Goal: Task Accomplishment & Management: Manage account settings

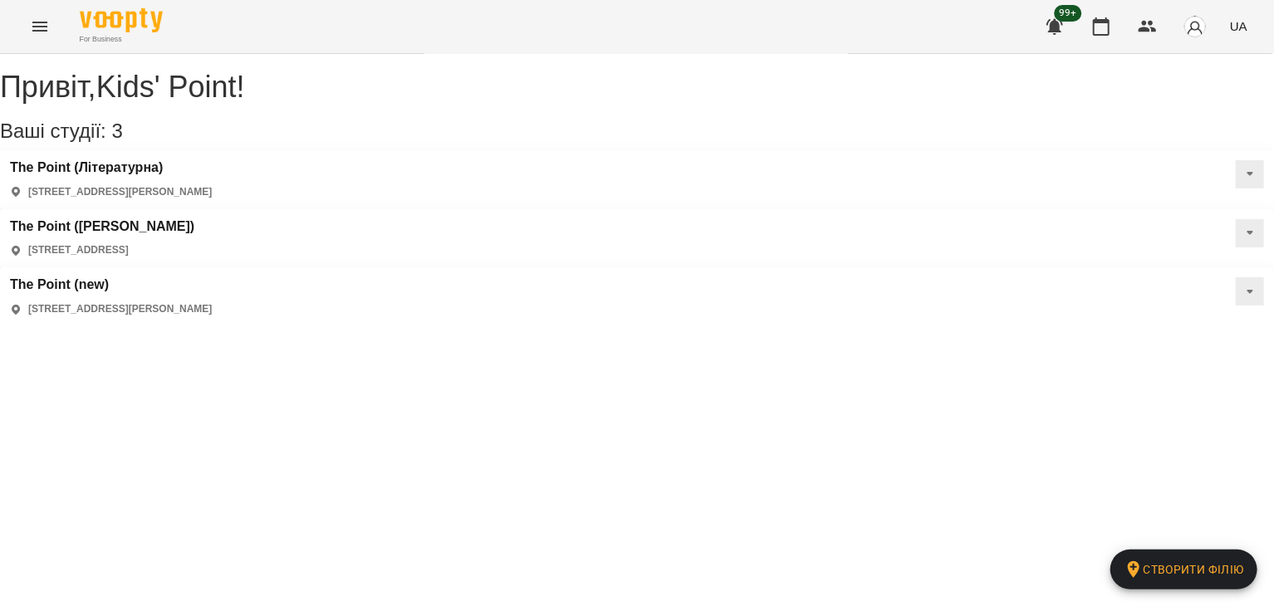
click at [38, 37] on button "Menu" at bounding box center [40, 27] width 40 height 40
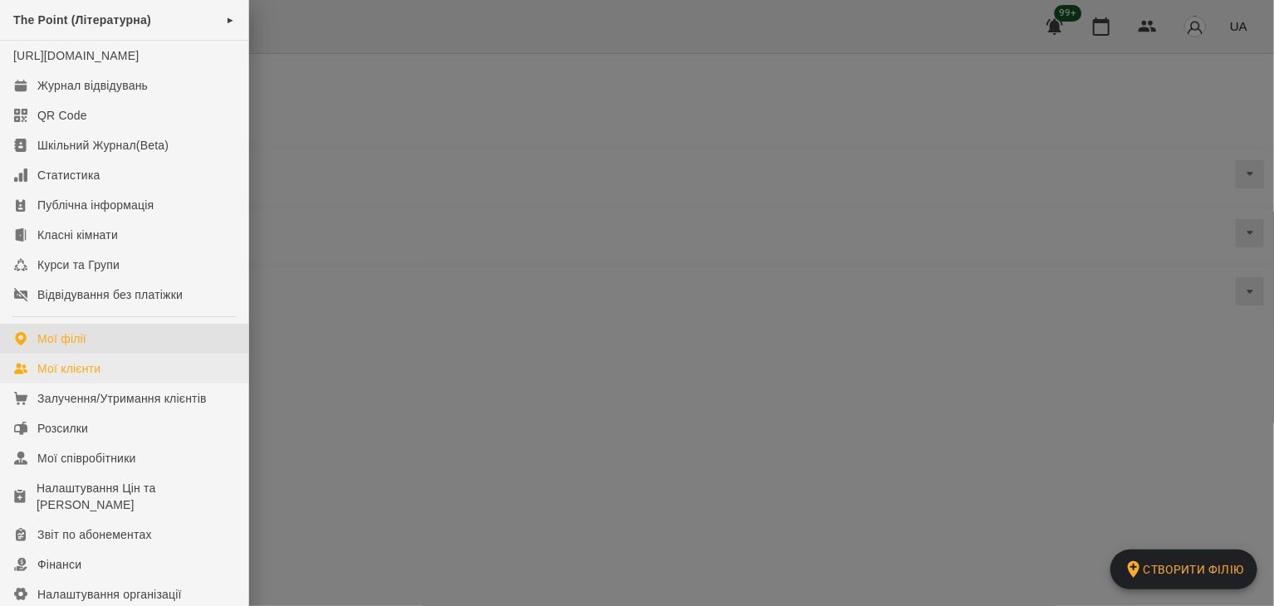
scroll to position [219, 0]
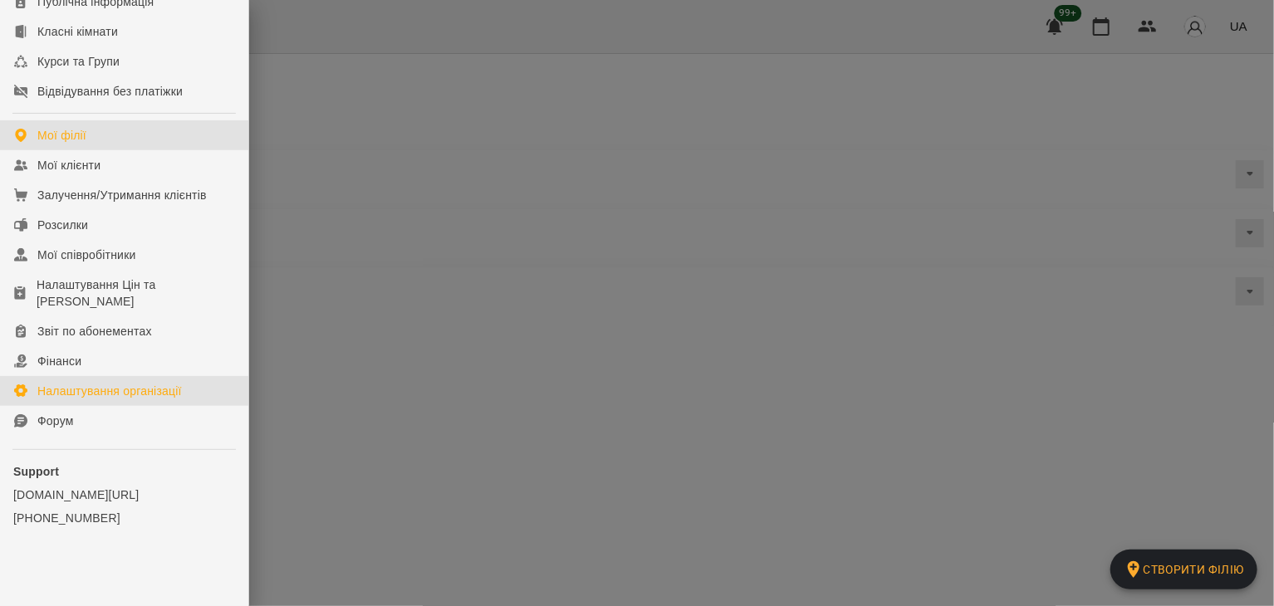
click at [102, 389] on div "Налаштування організації" at bounding box center [109, 391] width 145 height 17
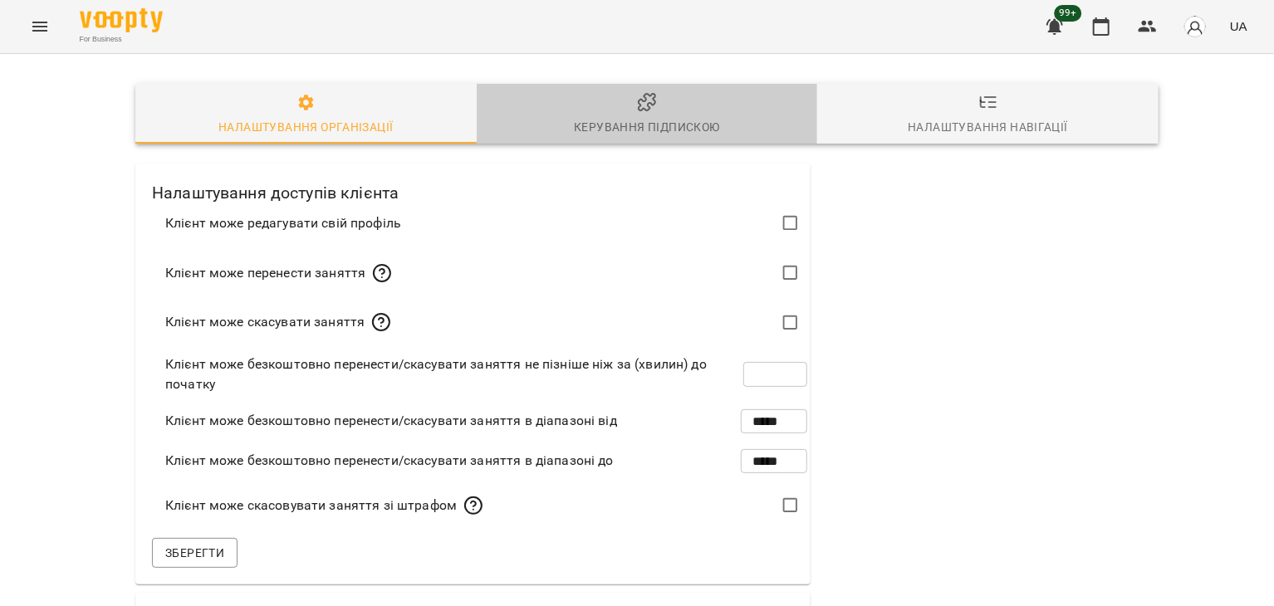
click at [651, 106] on icon "button" at bounding box center [647, 102] width 20 height 20
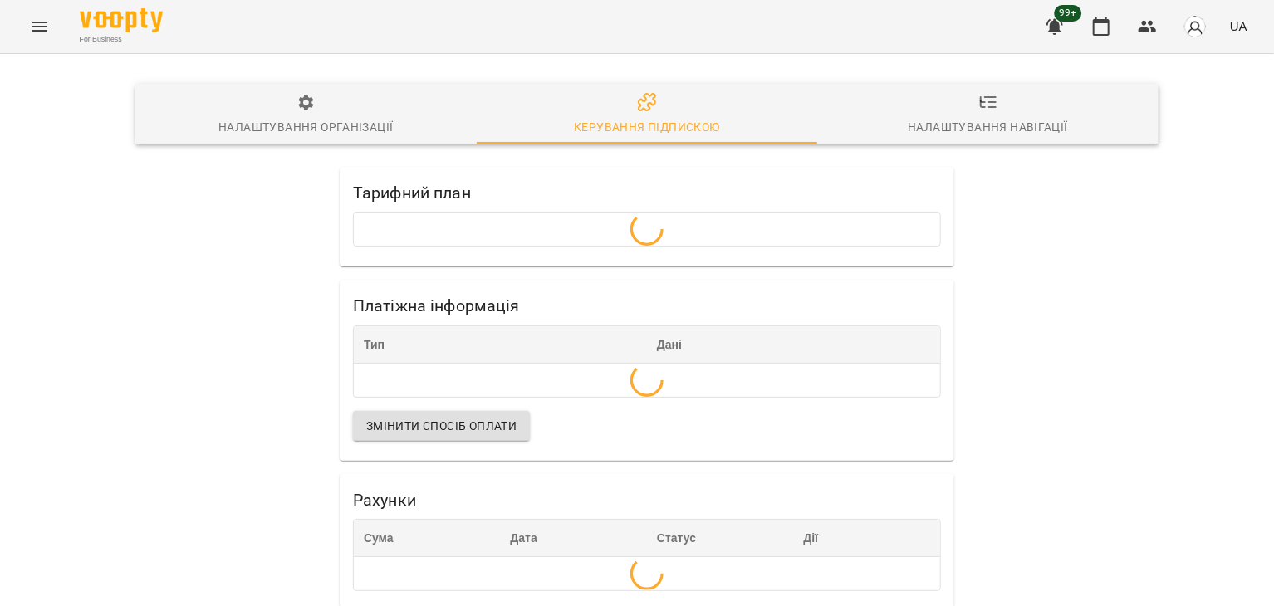
scroll to position [27, 0]
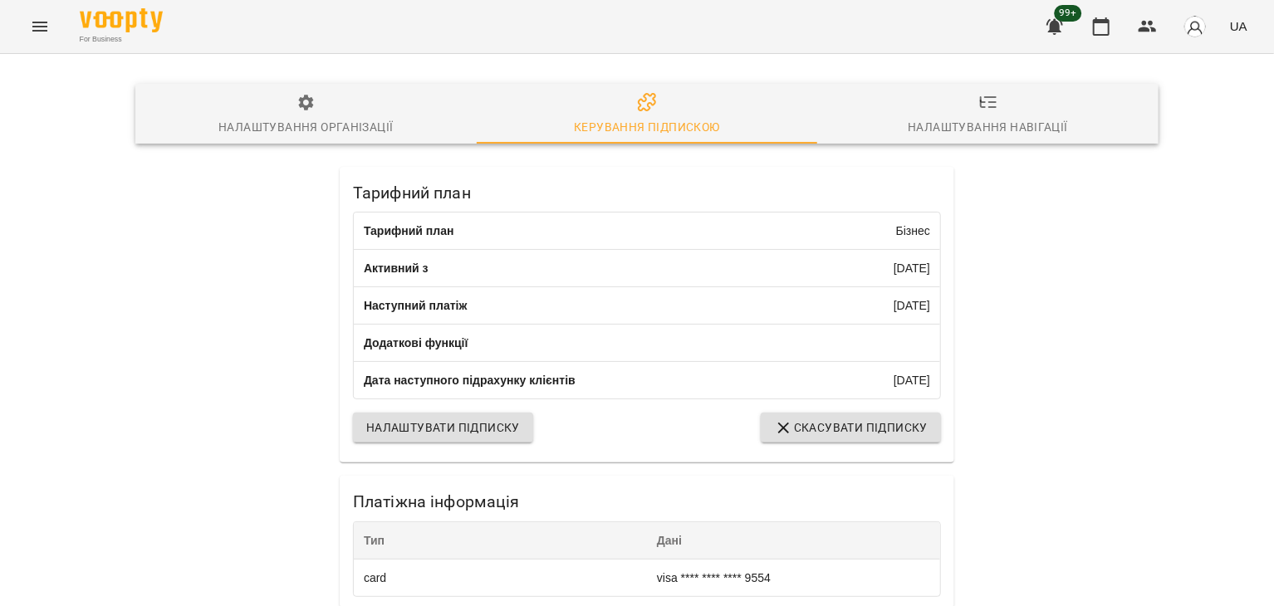
click at [946, 117] on div "Налаштування навігації" at bounding box center [988, 127] width 160 height 20
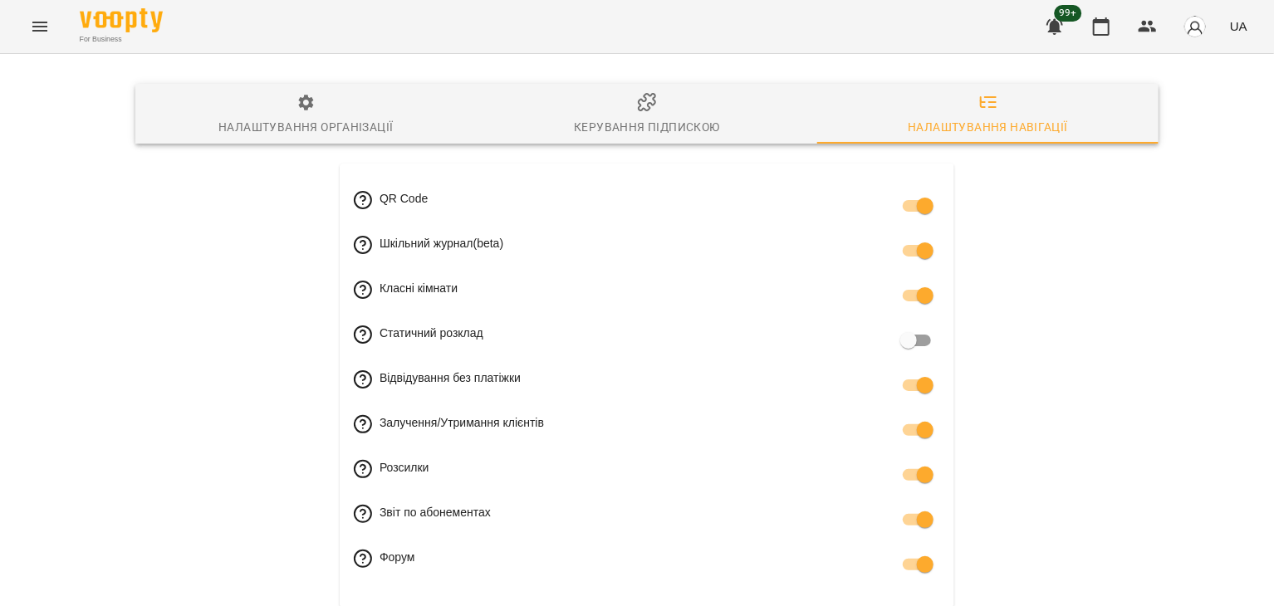
scroll to position [0, 0]
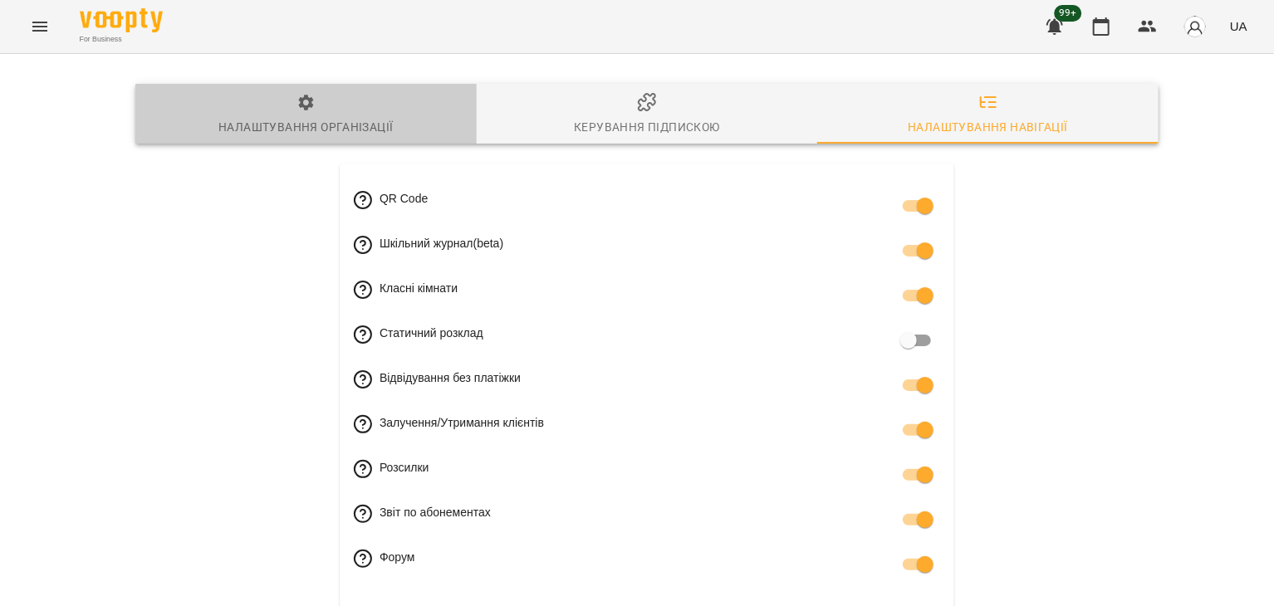
click at [322, 125] on div "Налаштування організації" at bounding box center [306, 127] width 174 height 20
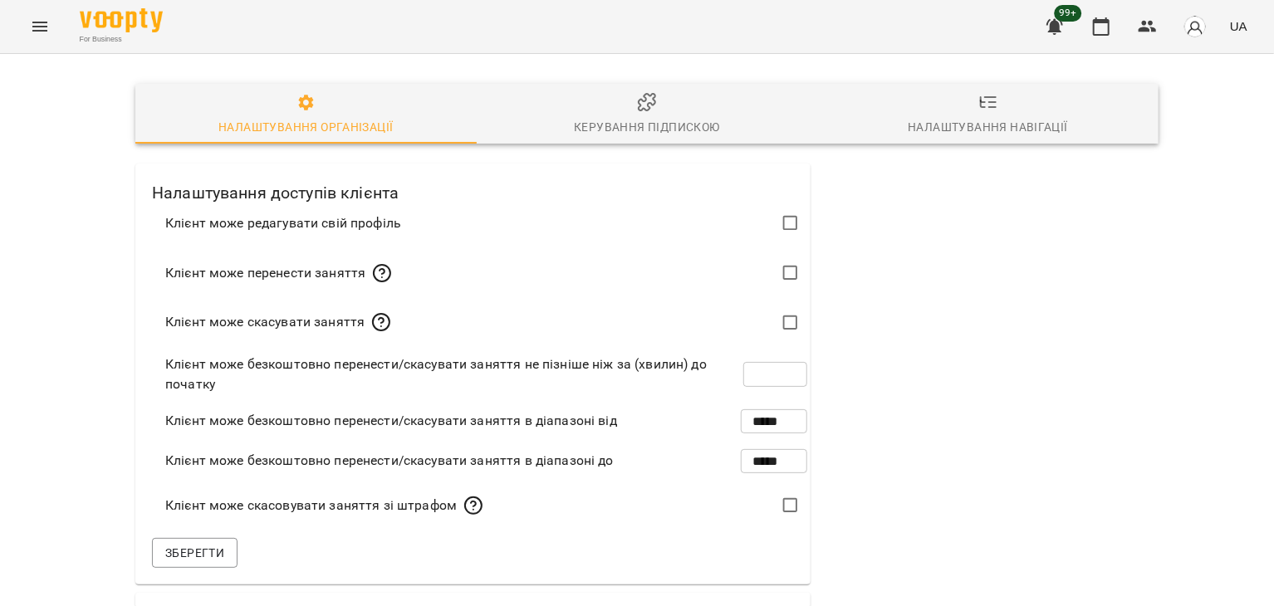
scroll to position [540, 0]
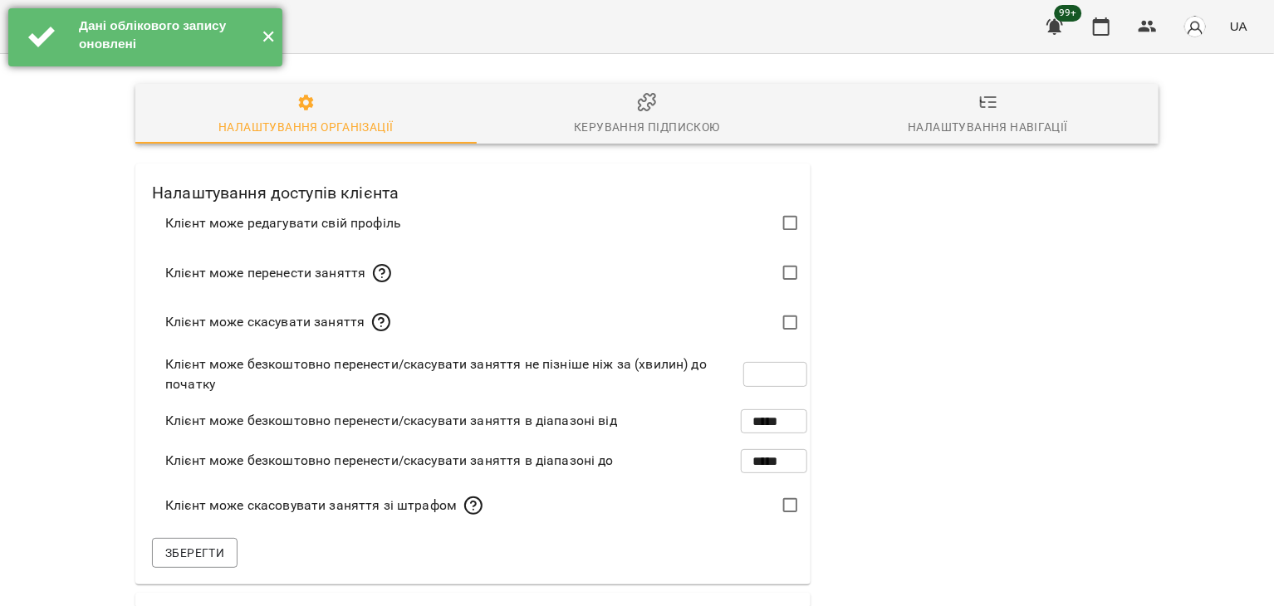
click at [266, 42] on button "✕" at bounding box center [268, 37] width 27 height 58
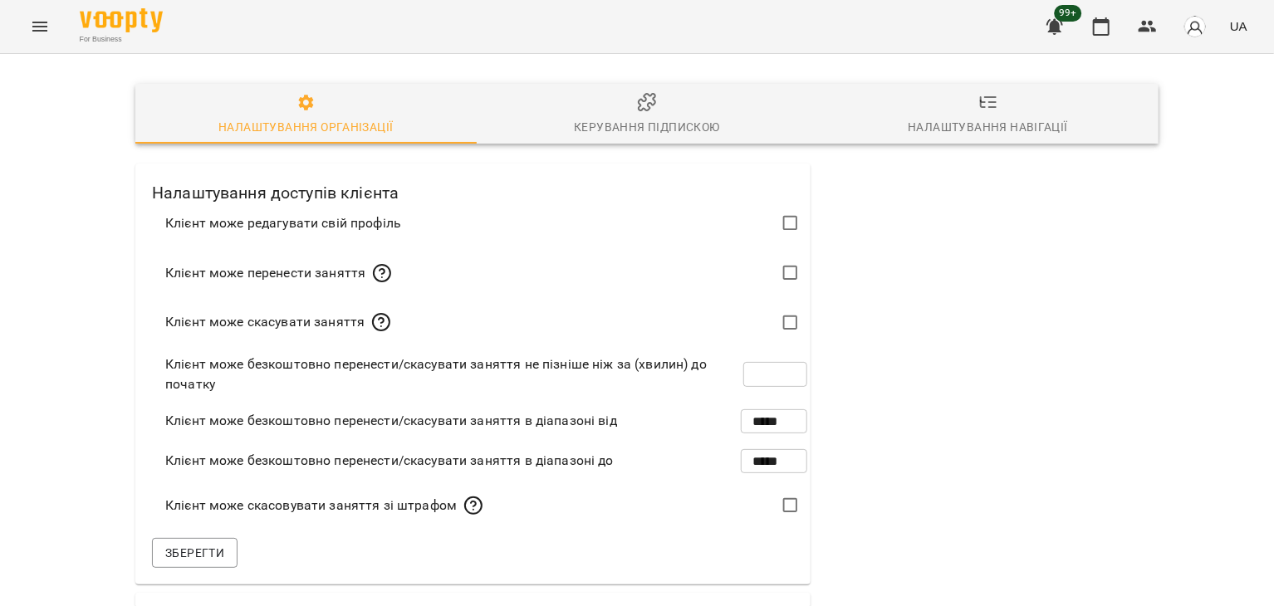
click at [49, 25] on button "Menu" at bounding box center [40, 27] width 40 height 40
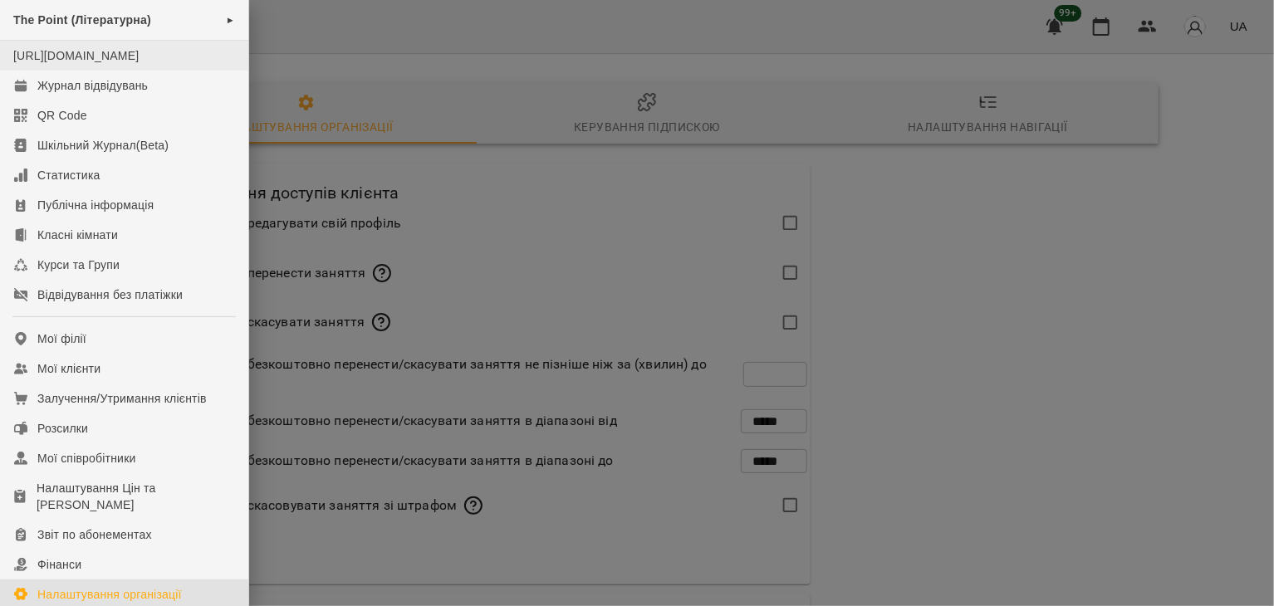
scroll to position [73, 0]
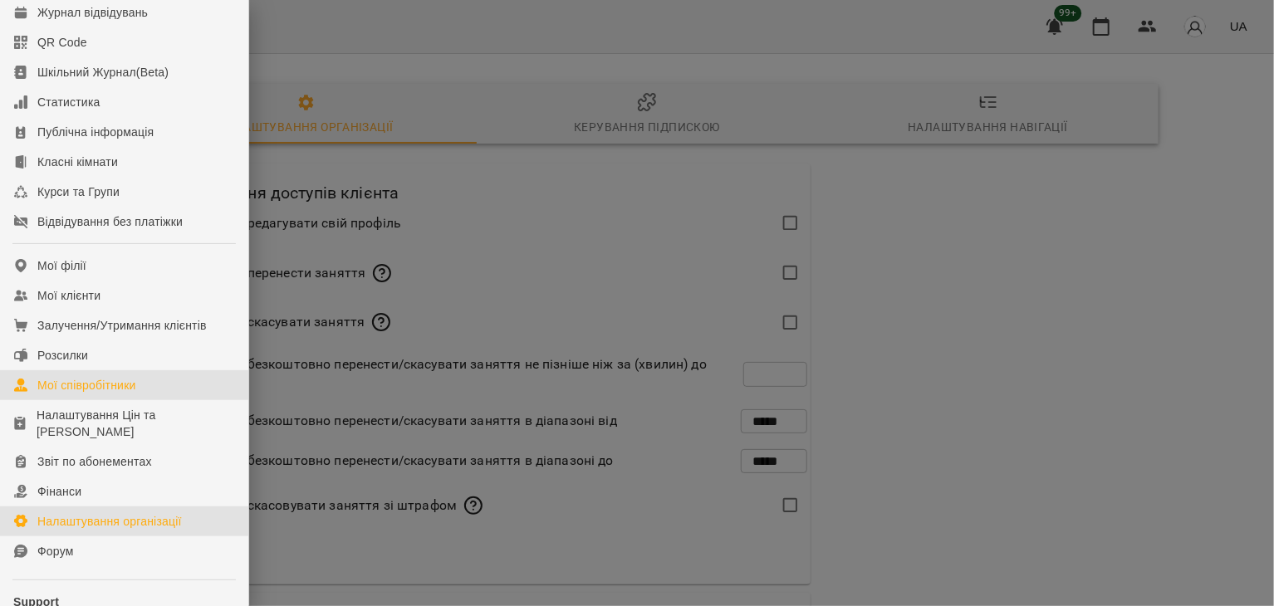
click at [142, 397] on link "Мої співробітники" at bounding box center [124, 386] width 248 height 30
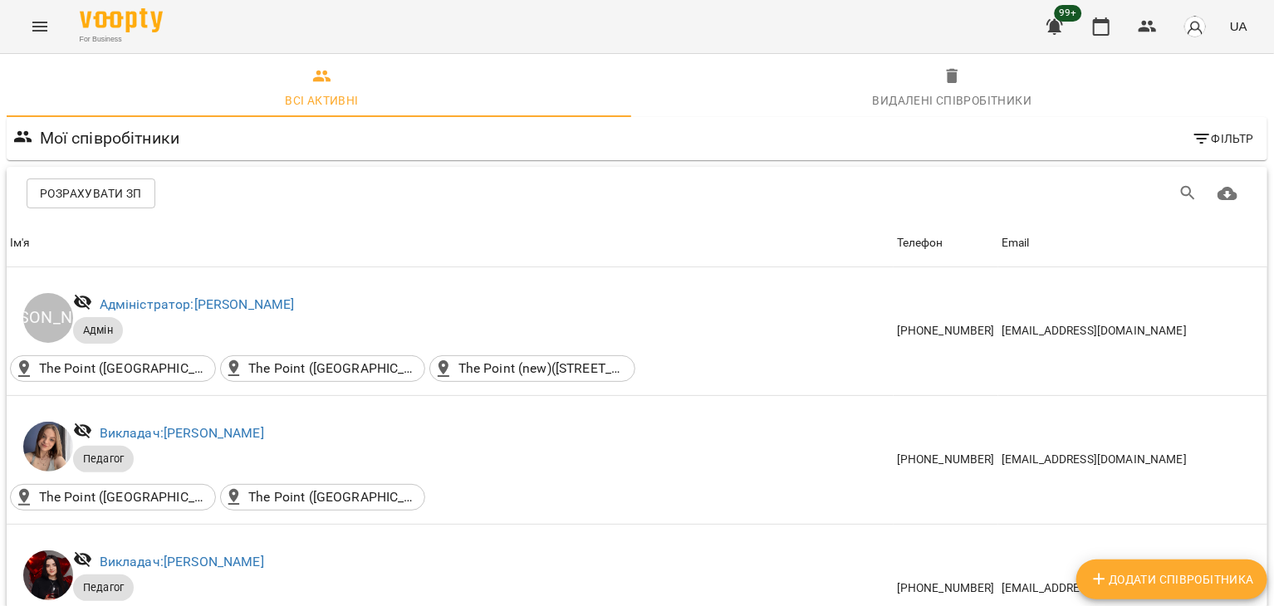
scroll to position [179, 0]
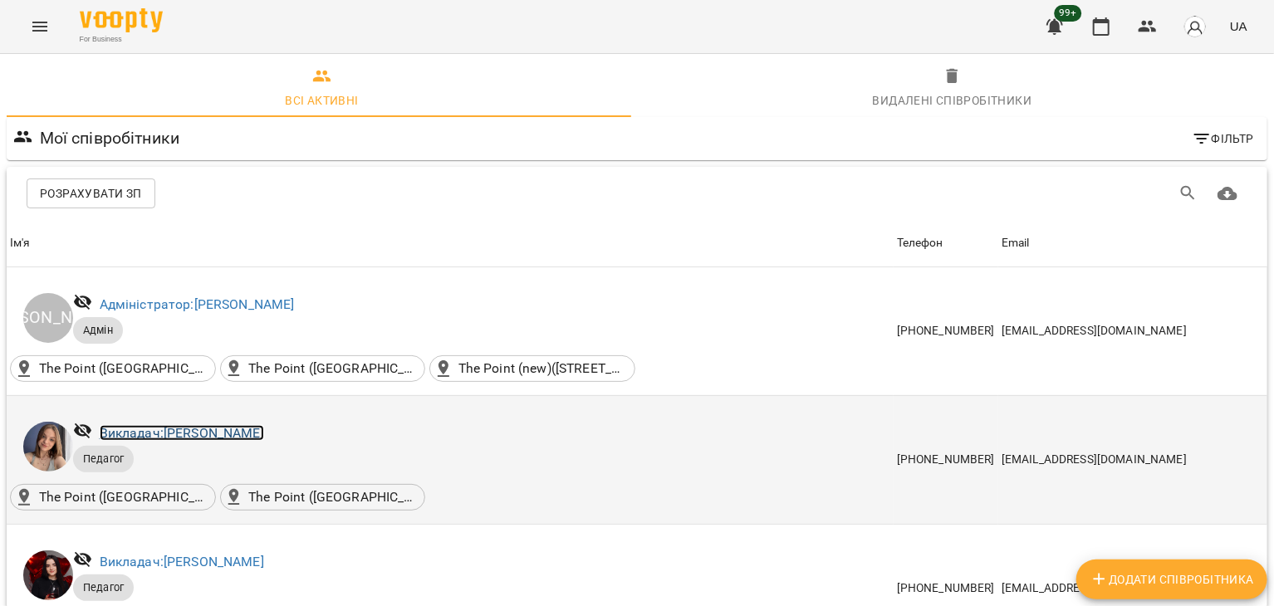
click at [154, 425] on link "Викладач: [PERSON_NAME]" at bounding box center [182, 433] width 164 height 16
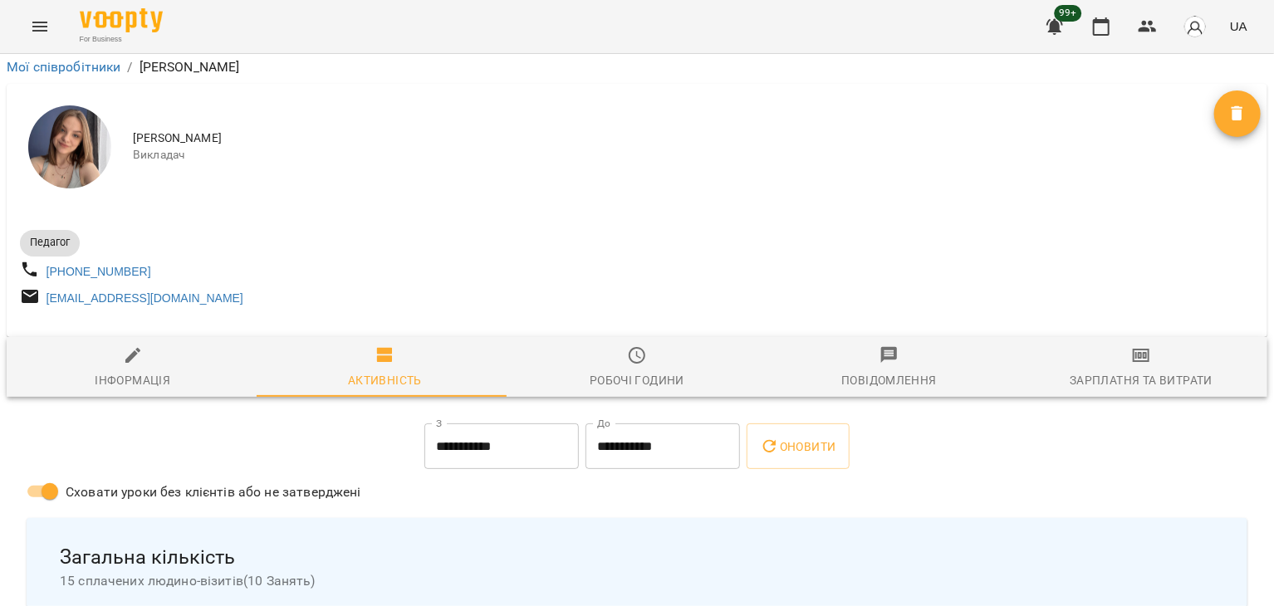
scroll to position [273, 0]
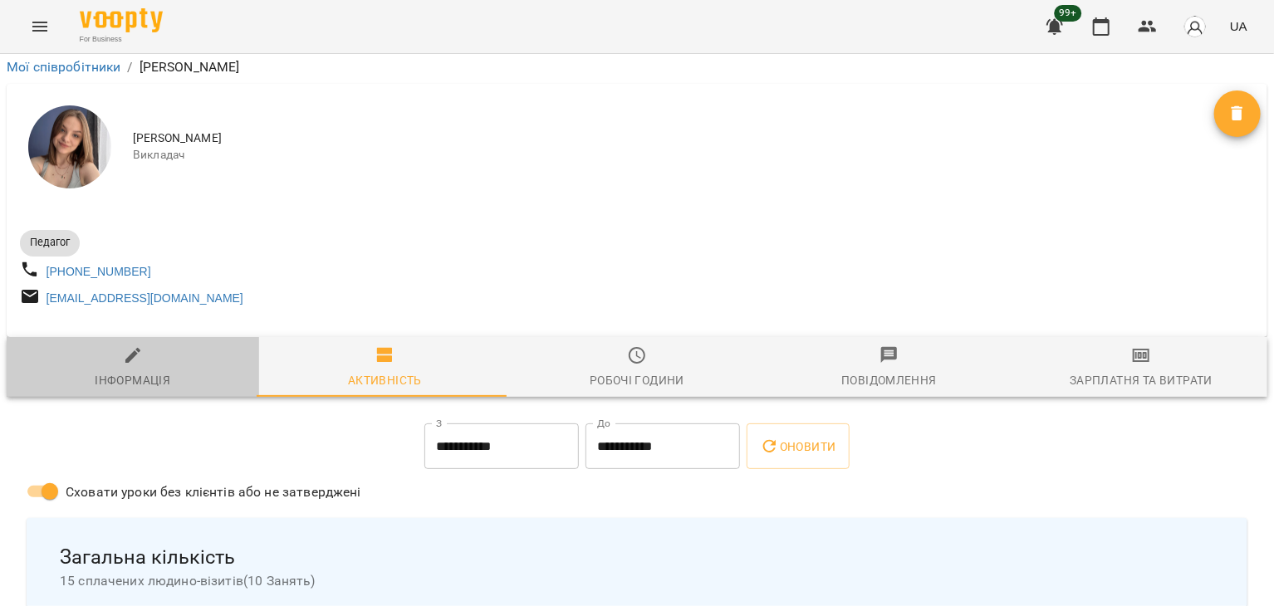
click at [163, 346] on span "Інформація" at bounding box center [133, 368] width 233 height 45
select select "**"
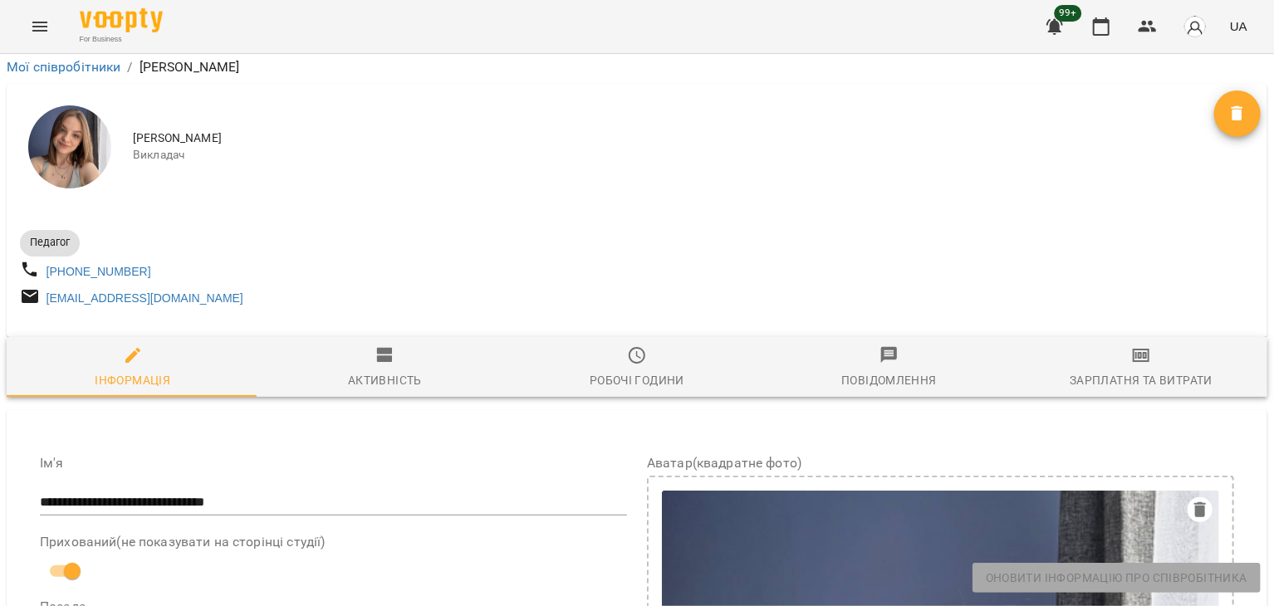
scroll to position [1436, 0]
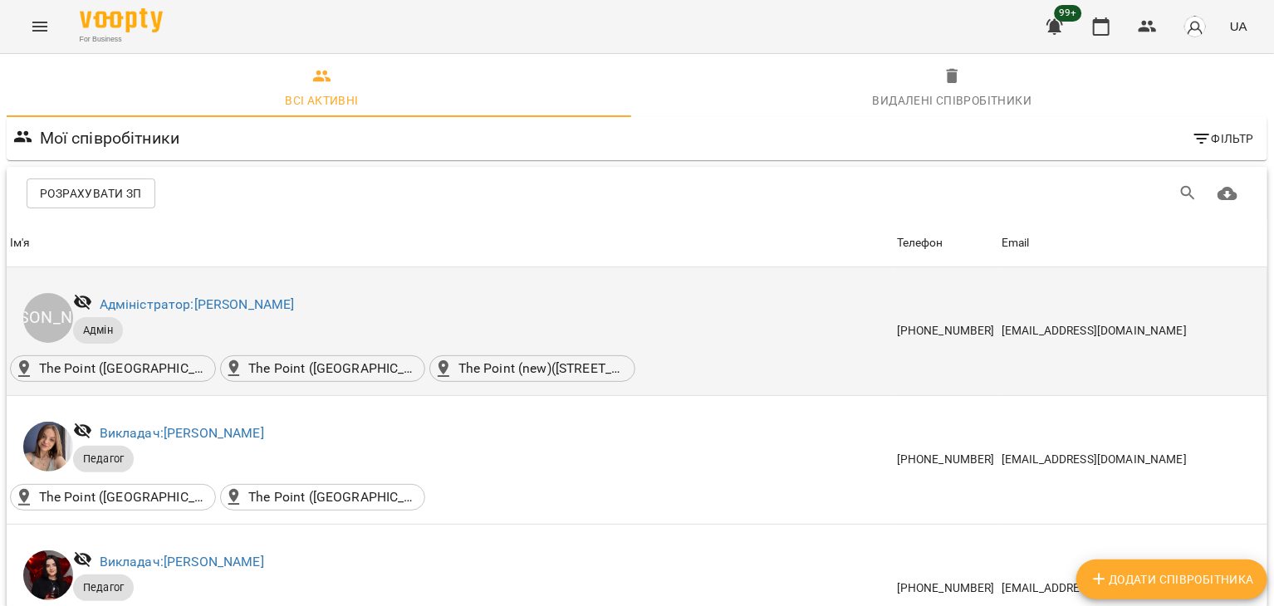
scroll to position [240, 0]
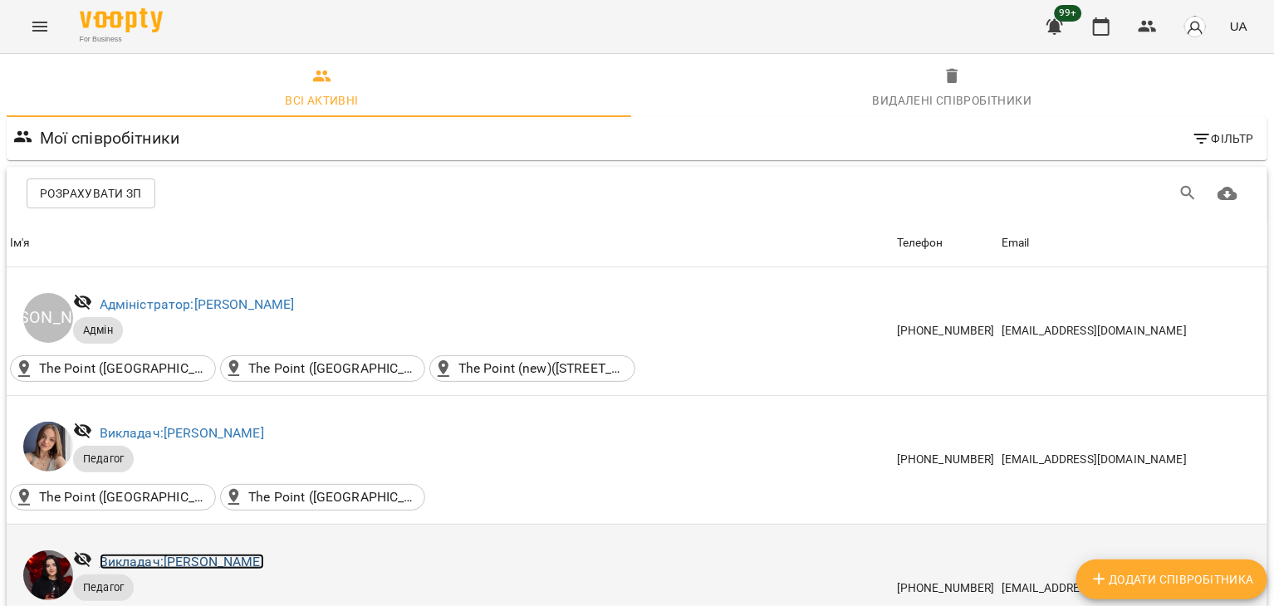
click at [264, 554] on link "Викладач: [PERSON_NAME]" at bounding box center [182, 562] width 164 height 16
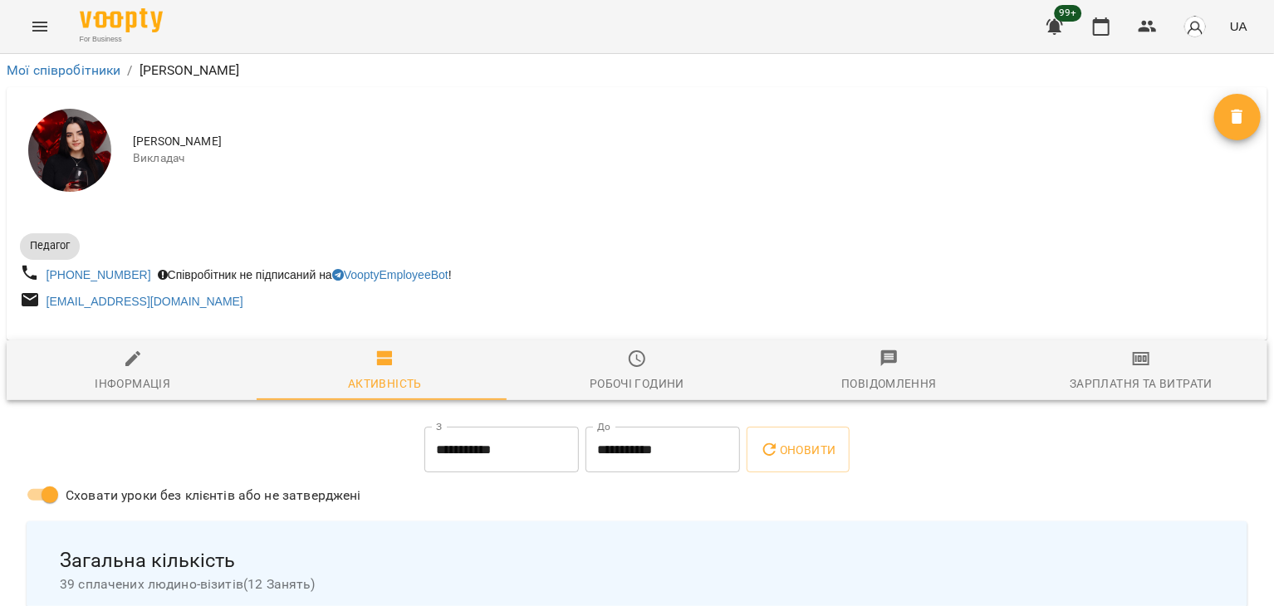
click at [129, 381] on div "Інформація" at bounding box center [133, 384] width 76 height 20
select select "**"
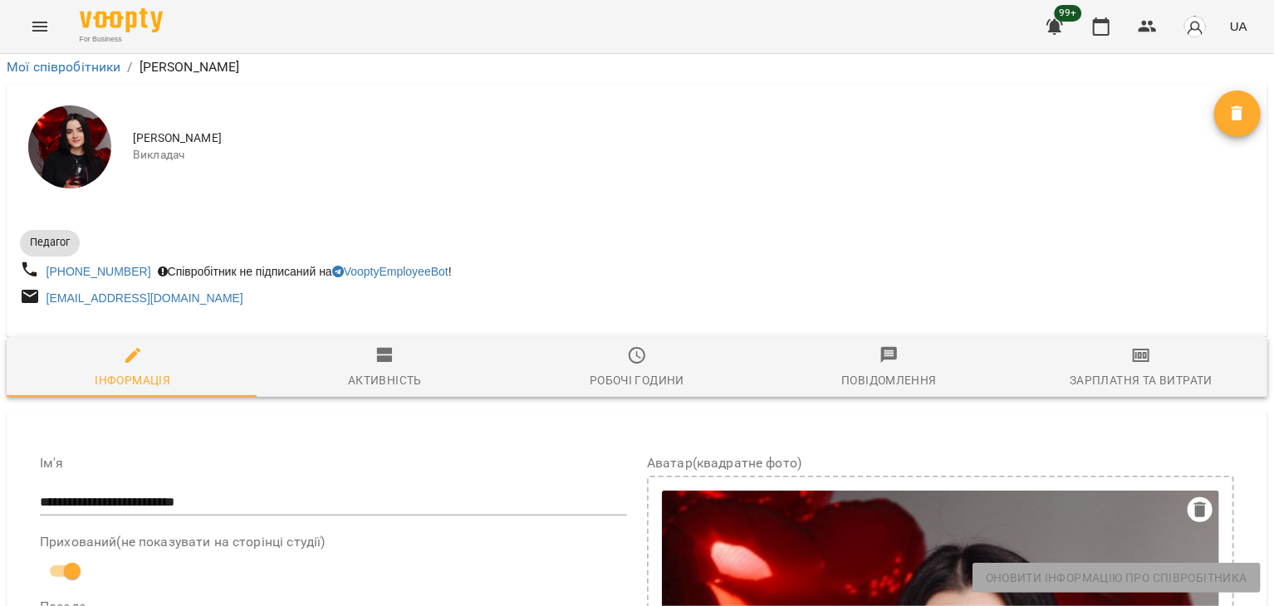
scroll to position [1133, 0]
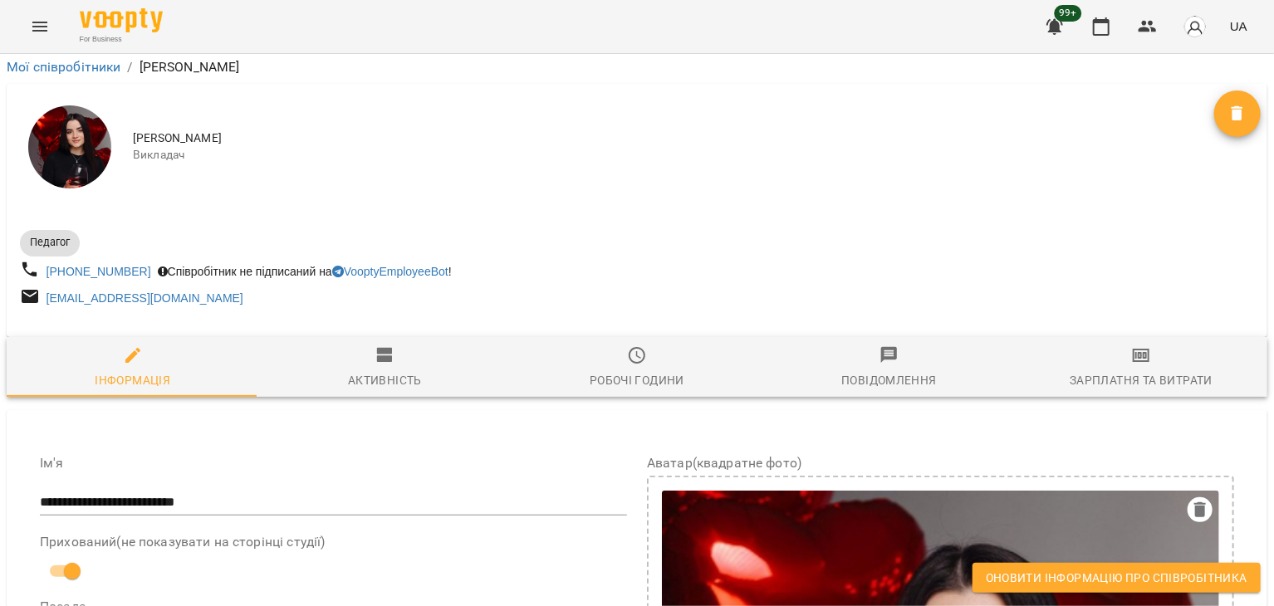
click at [1043, 589] on button "Оновити інформацію про співробітника" at bounding box center [1117, 578] width 288 height 30
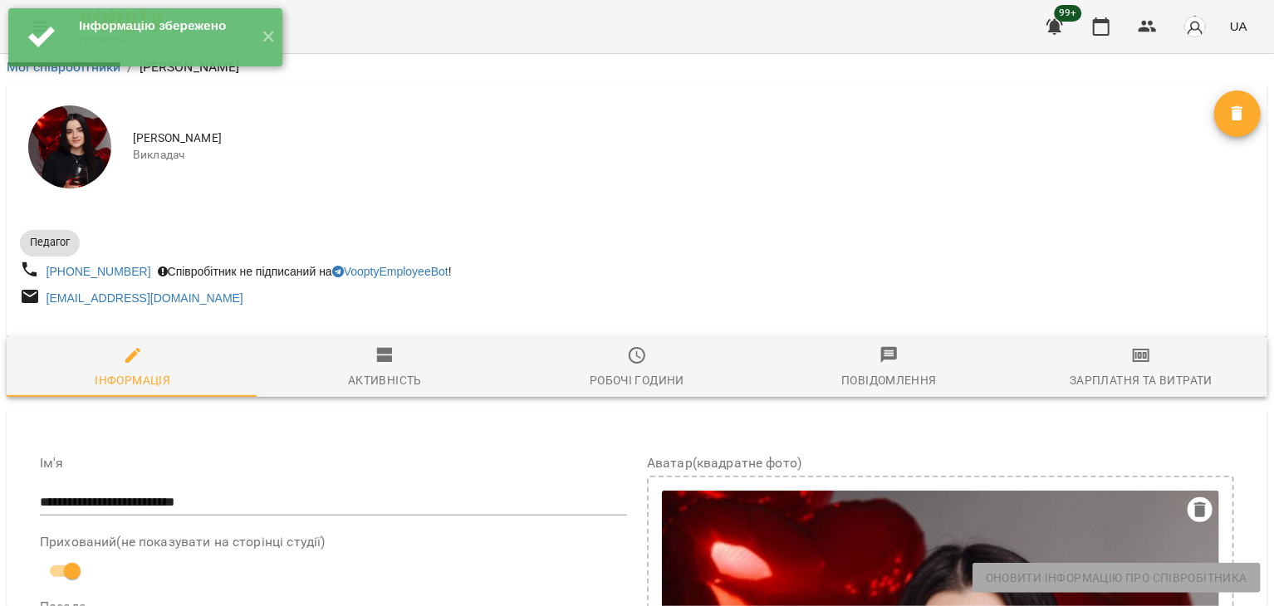
scroll to position [1175, 0]
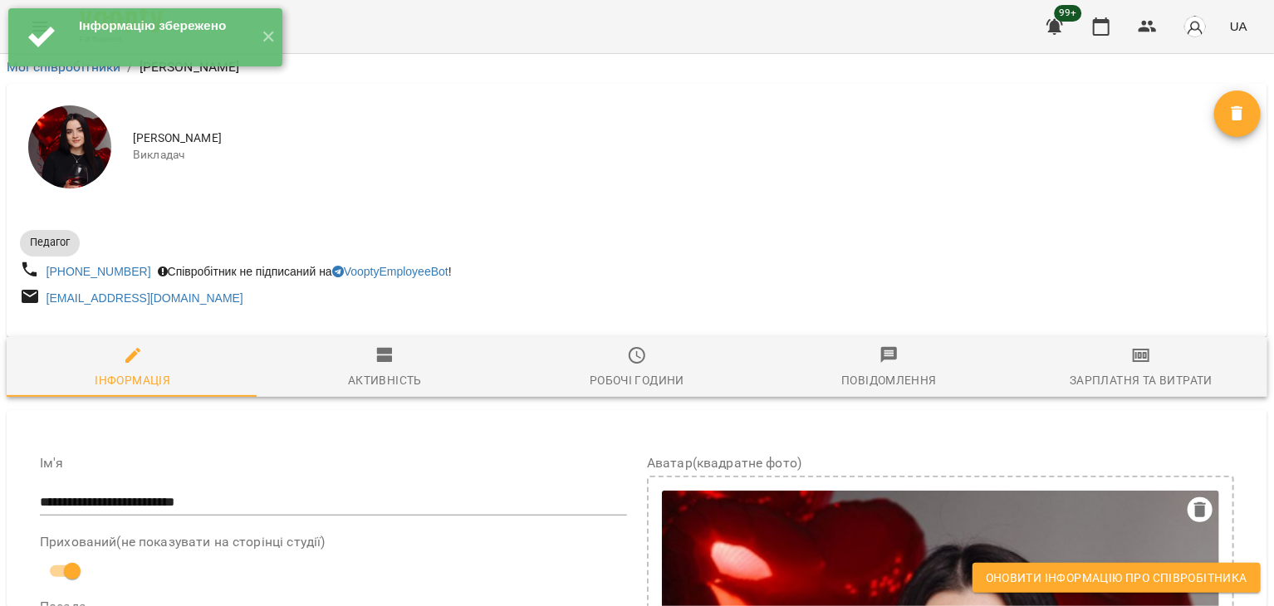
click at [1098, 581] on span "Оновити інформацію про співробітника" at bounding box center [1117, 578] width 262 height 20
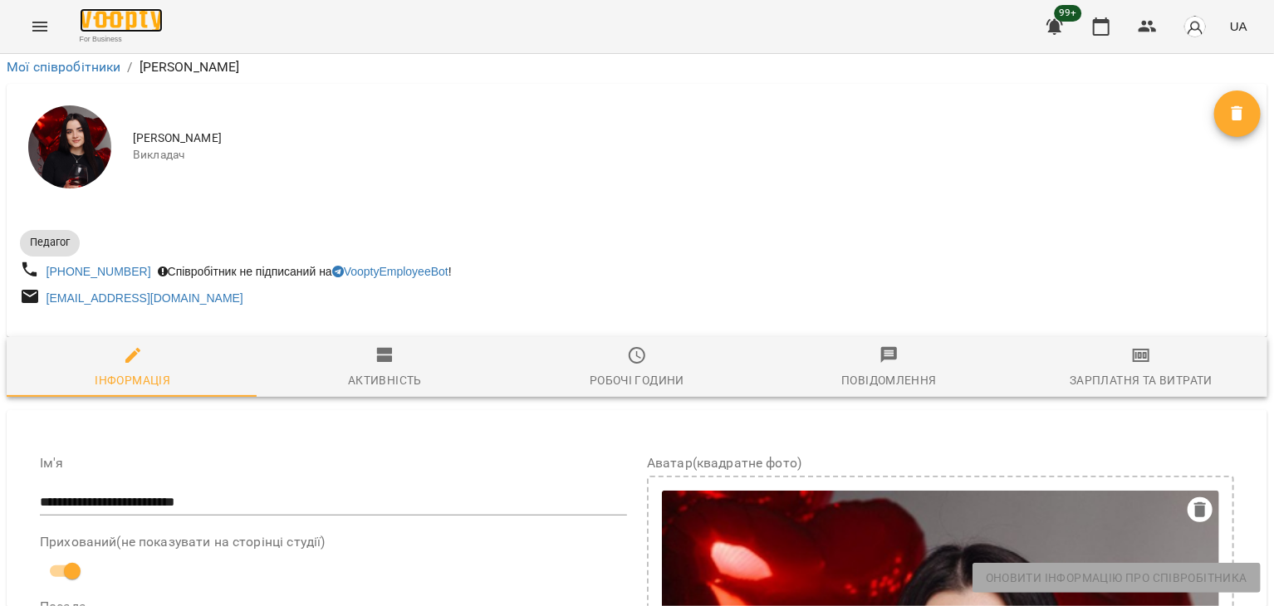
click at [112, 28] on img at bounding box center [121, 20] width 83 height 24
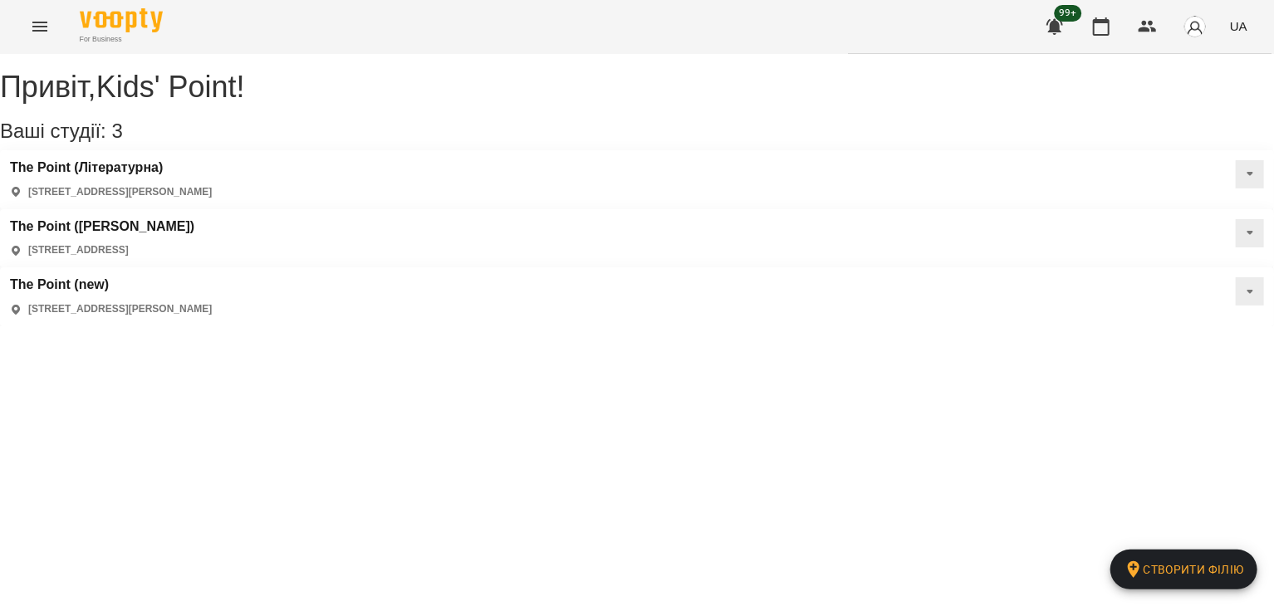
click at [43, 29] on icon "Menu" at bounding box center [40, 27] width 20 height 20
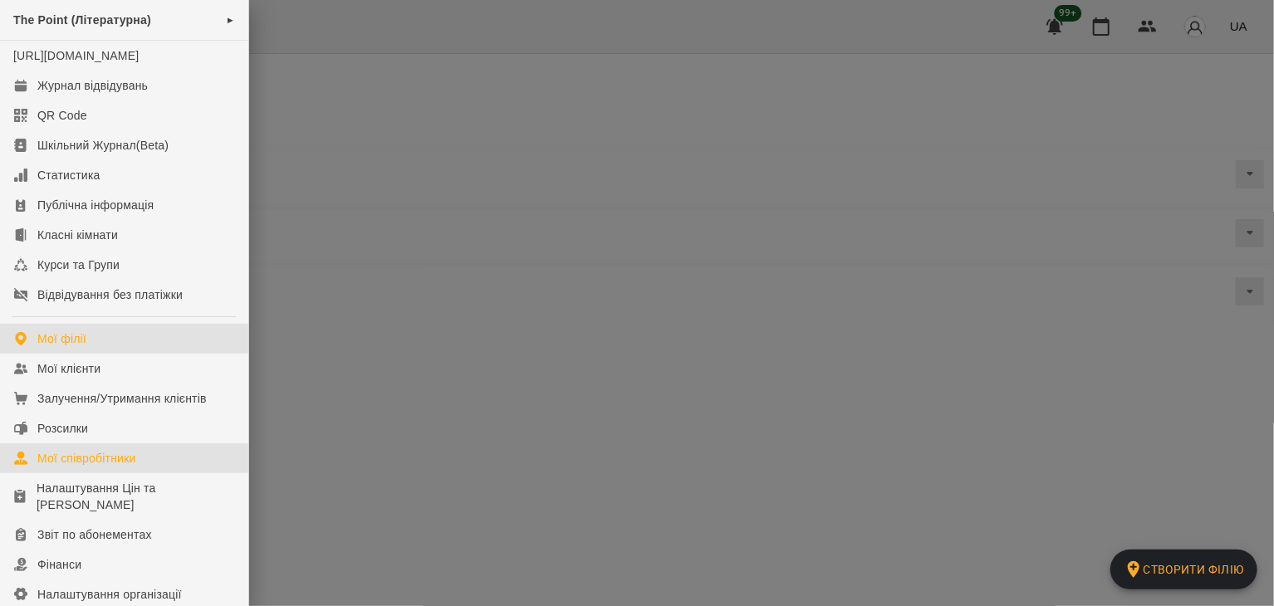
click at [155, 472] on link "Мої співробітники" at bounding box center [124, 459] width 248 height 30
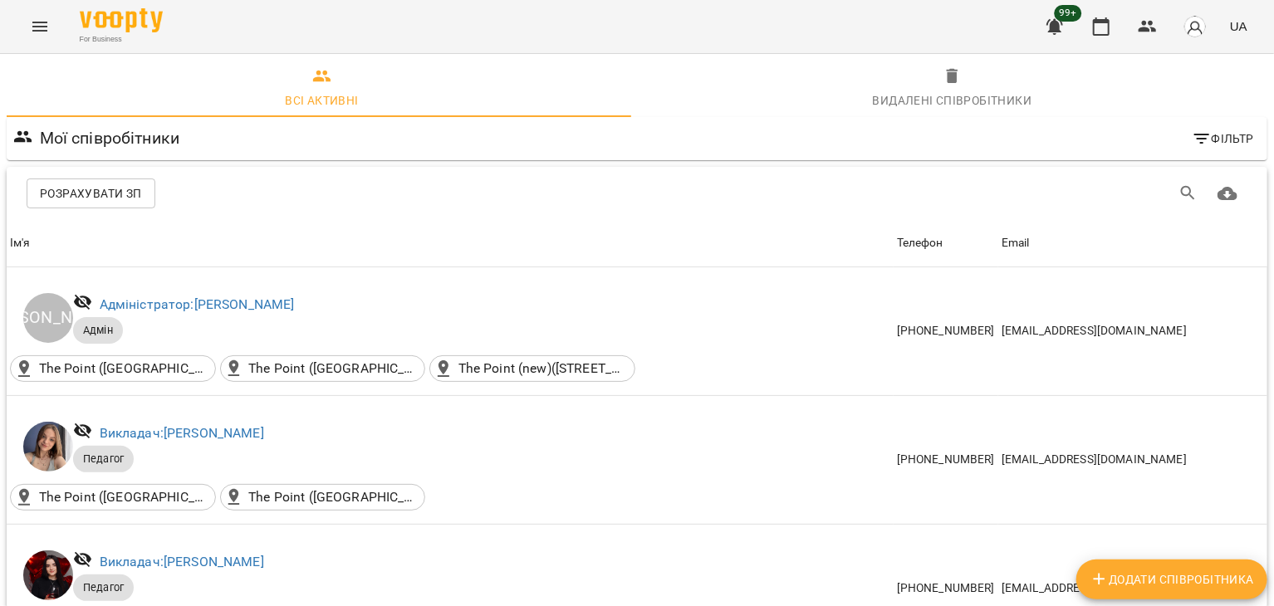
scroll to position [442, 0]
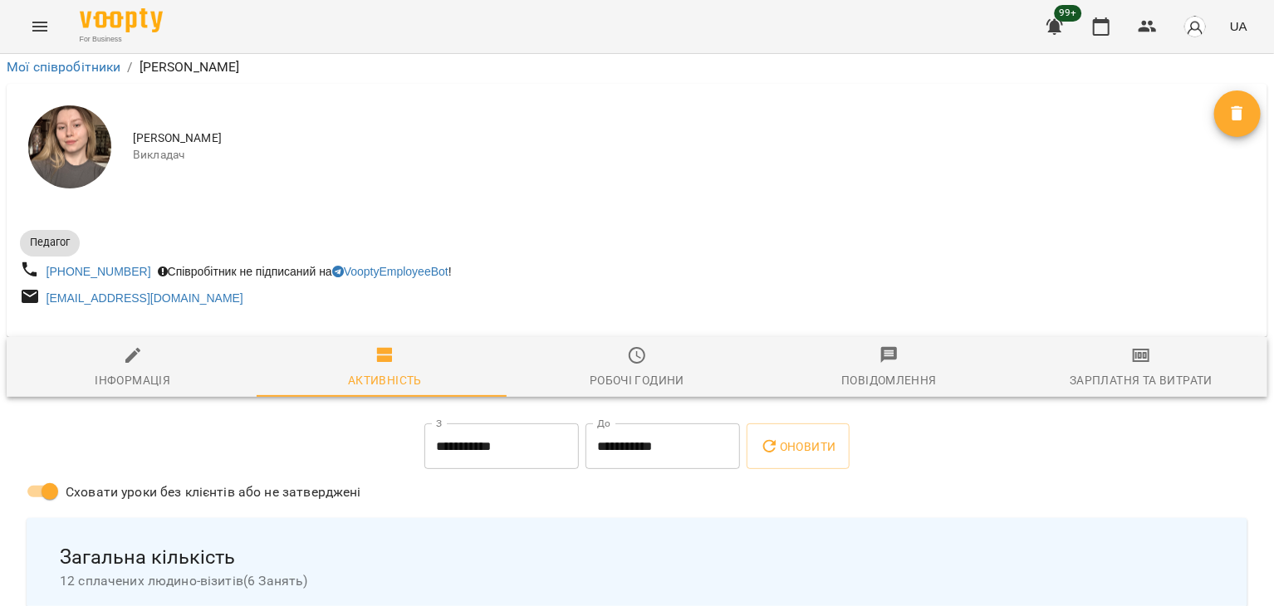
scroll to position [83, 0]
click at [152, 346] on span "Інформація" at bounding box center [133, 368] width 233 height 45
select select "**"
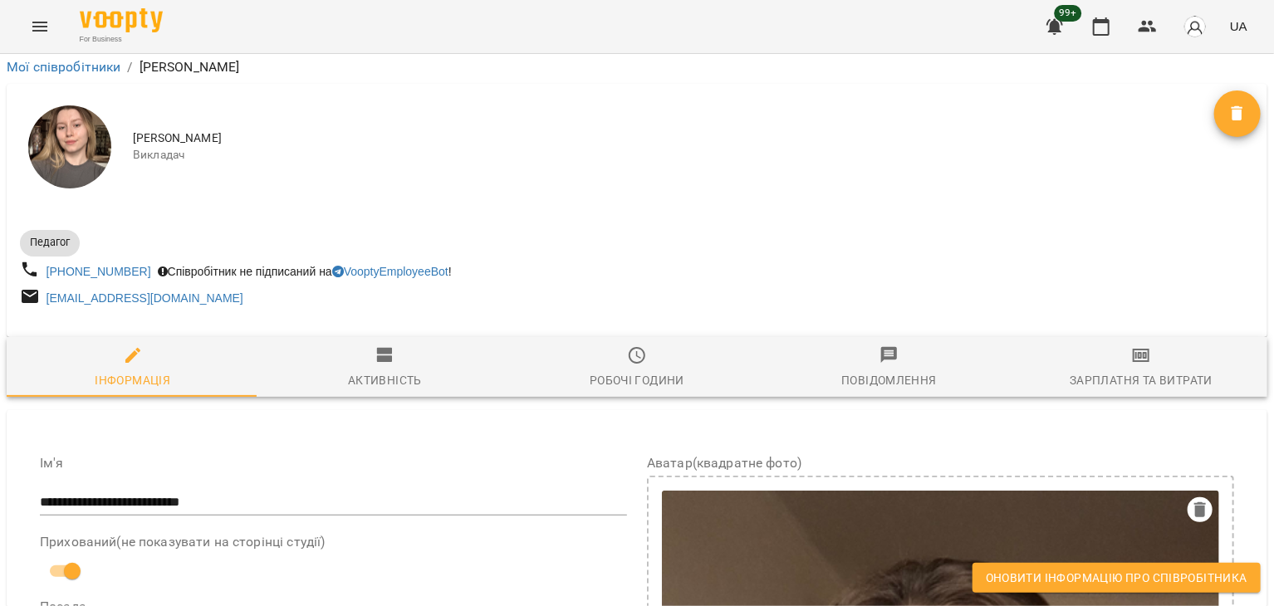
scroll to position [1156, 0]
click at [1054, 580] on span "Оновити інформацію про співробітника" at bounding box center [1117, 578] width 262 height 20
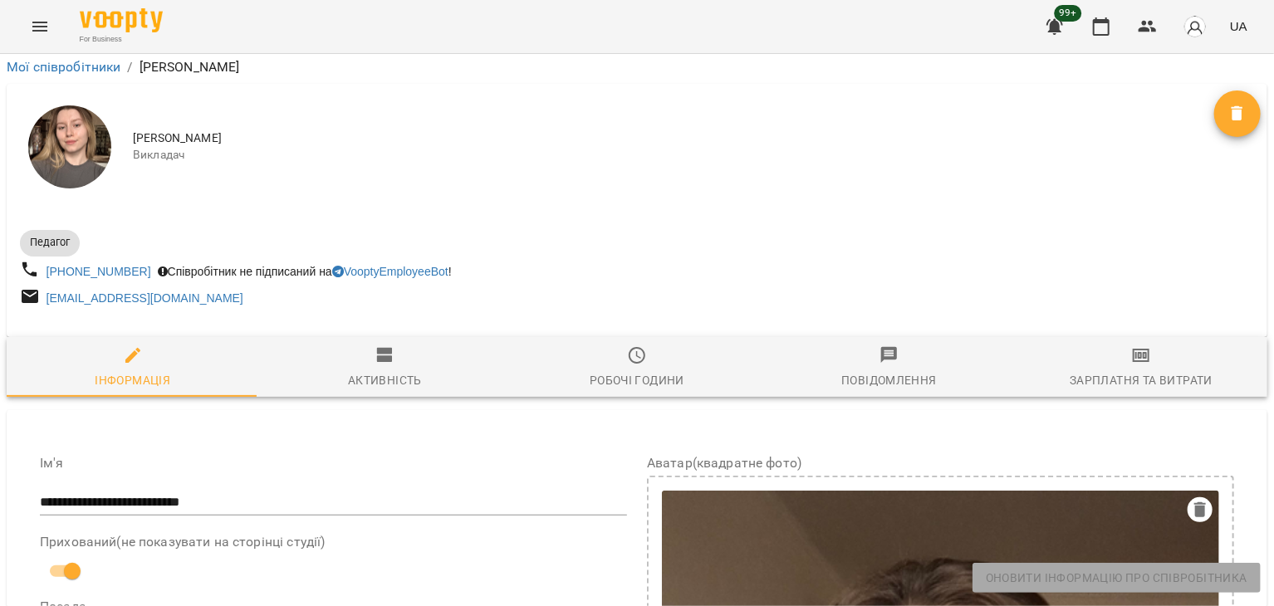
click at [43, 25] on icon "Menu" at bounding box center [40, 27] width 20 height 20
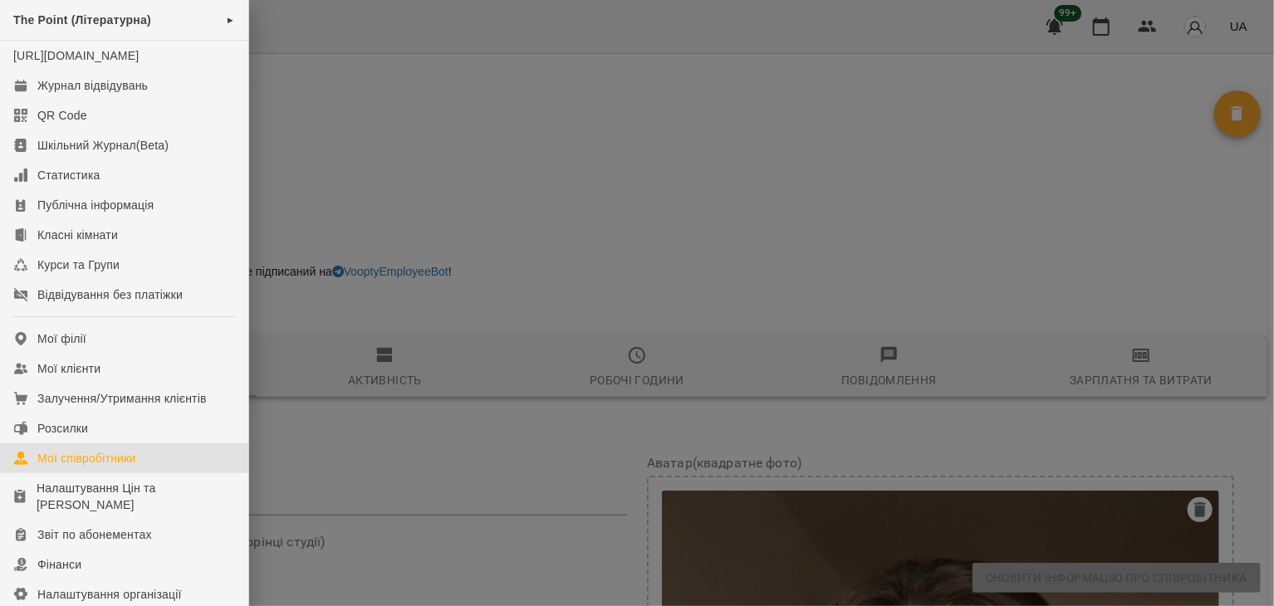
click at [114, 467] on div "Мої співробітники" at bounding box center [86, 458] width 99 height 17
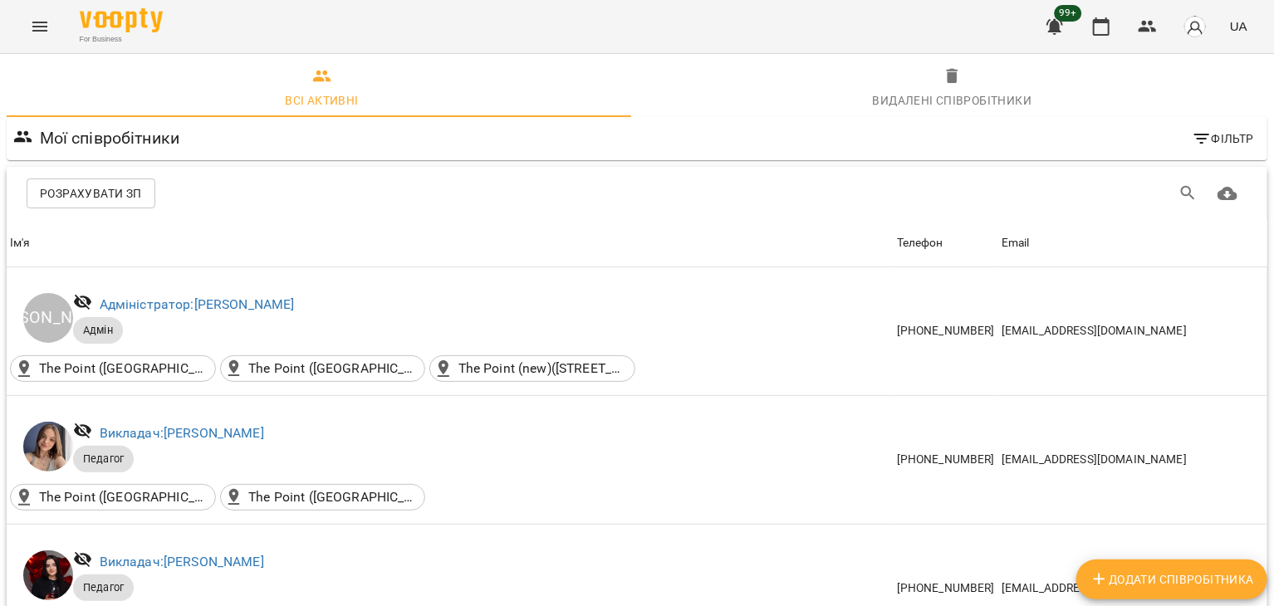
scroll to position [718, 0]
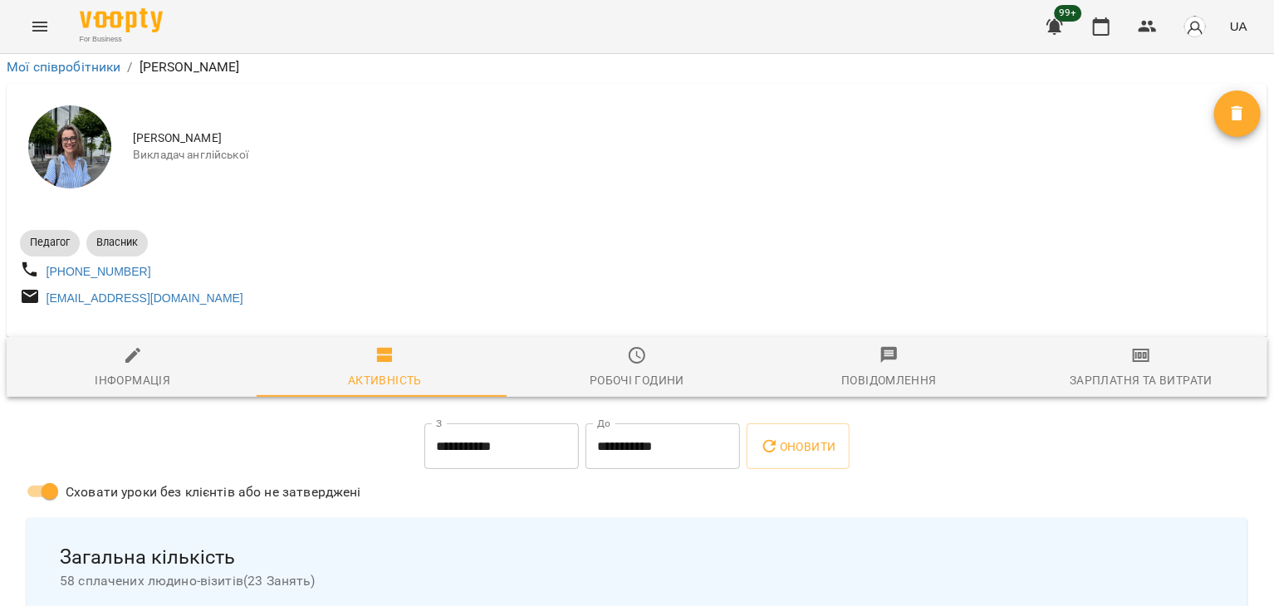
scroll to position [150, 0]
click at [141, 346] on span "Інформація" at bounding box center [133, 368] width 233 height 45
select select "**"
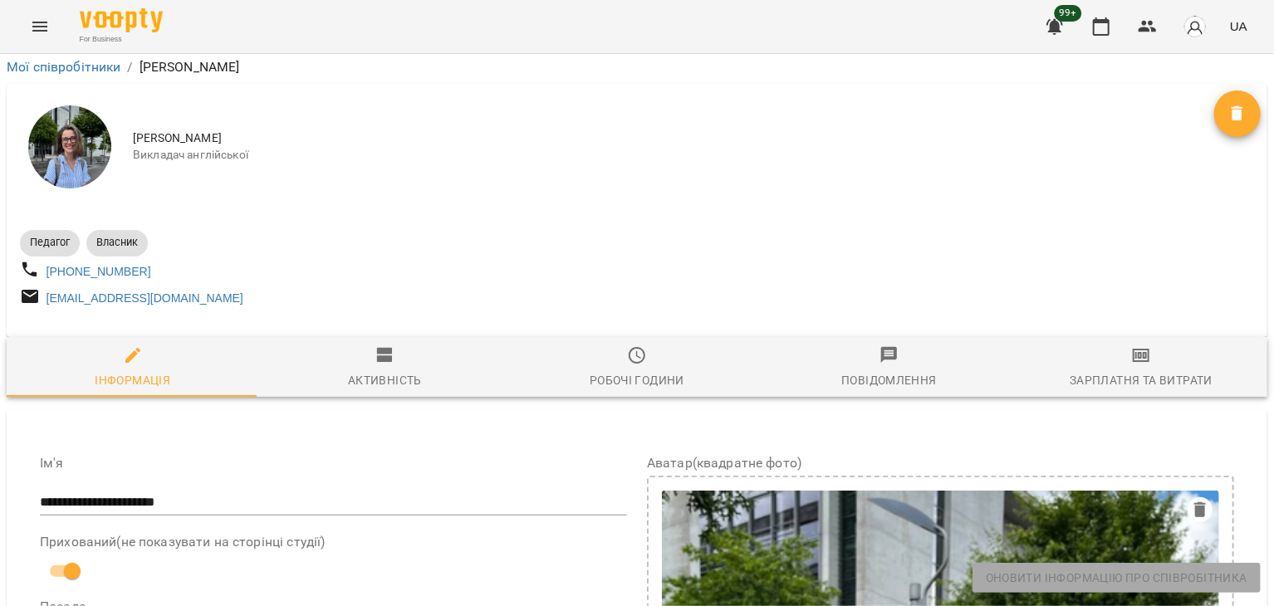
scroll to position [534, 0]
click at [126, 29] on img at bounding box center [121, 20] width 83 height 24
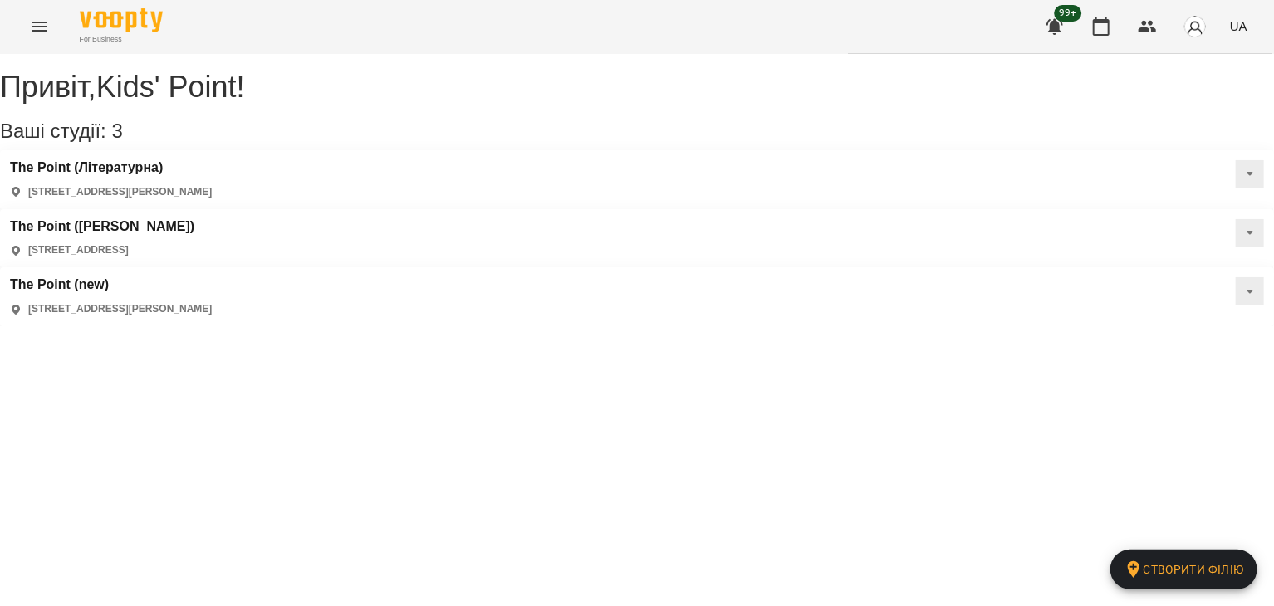
click at [44, 26] on icon "Menu" at bounding box center [39, 27] width 15 height 10
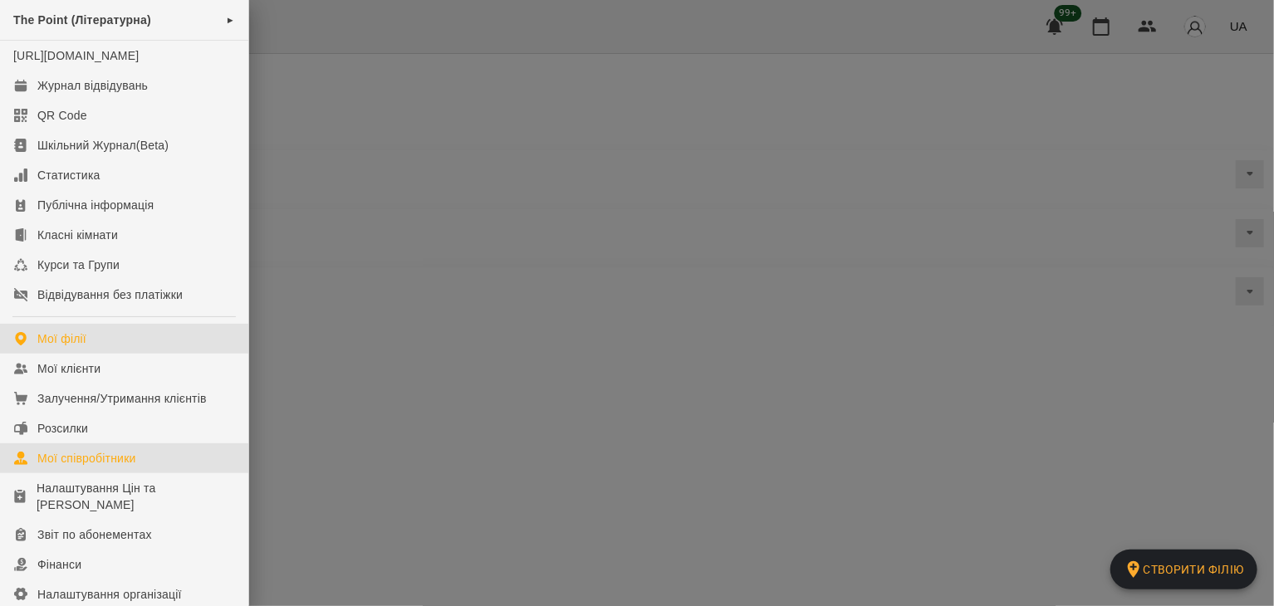
click at [132, 467] on div "Мої співробітники" at bounding box center [86, 458] width 99 height 17
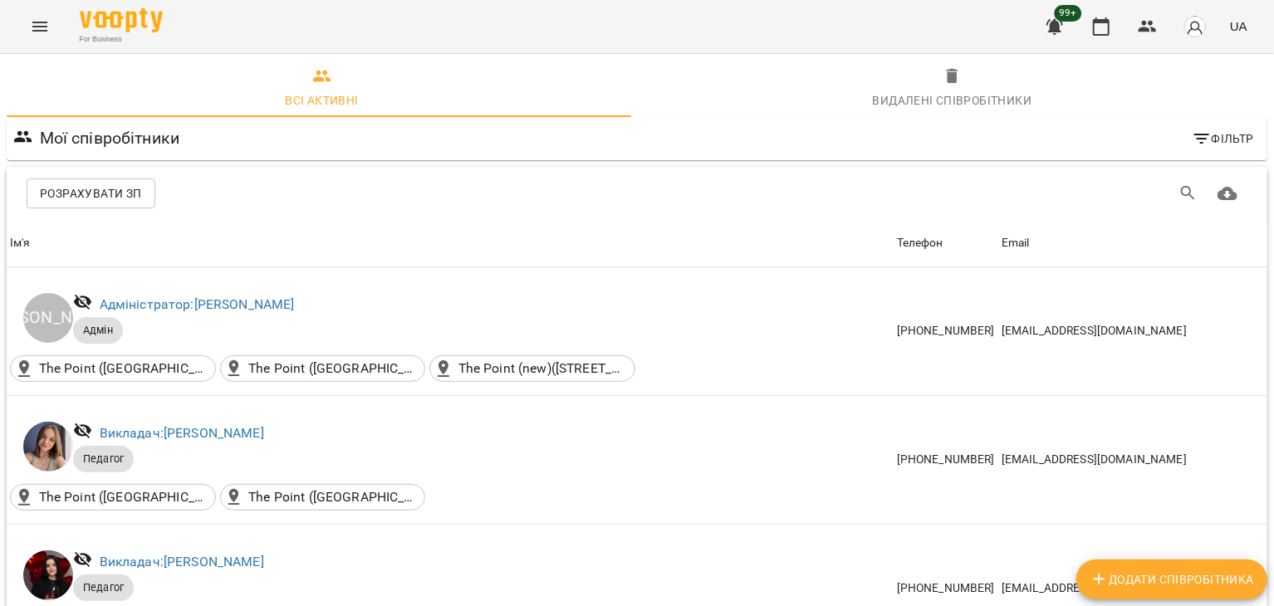
scroll to position [887, 0]
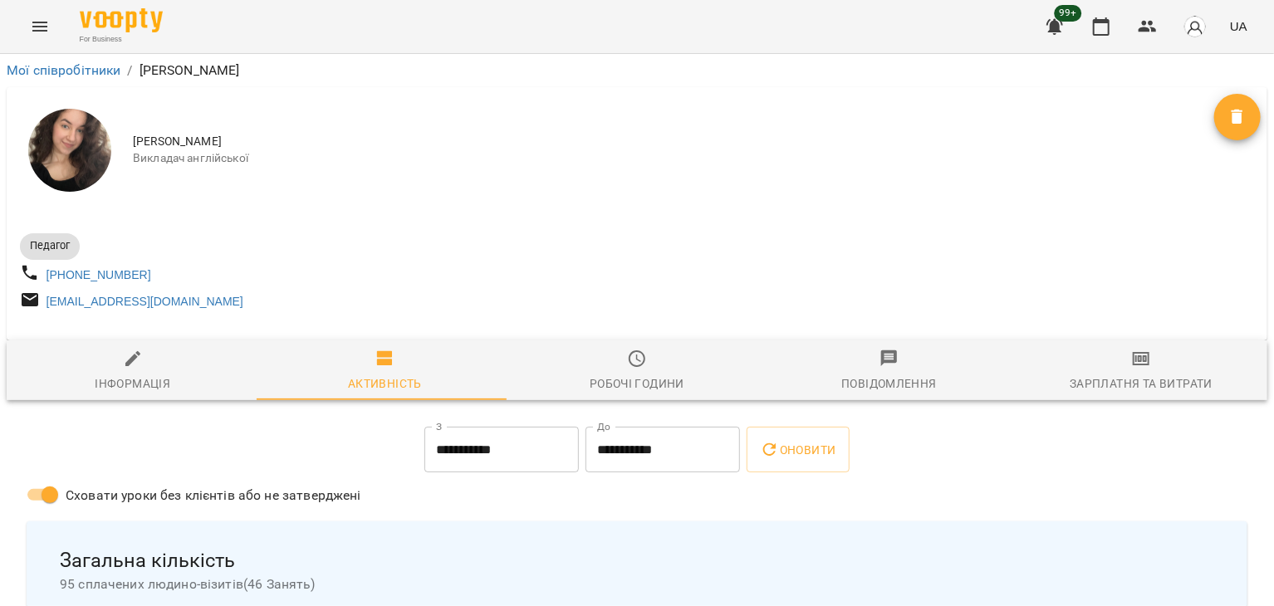
click at [142, 369] on span "Інформація" at bounding box center [133, 371] width 233 height 45
select select "**"
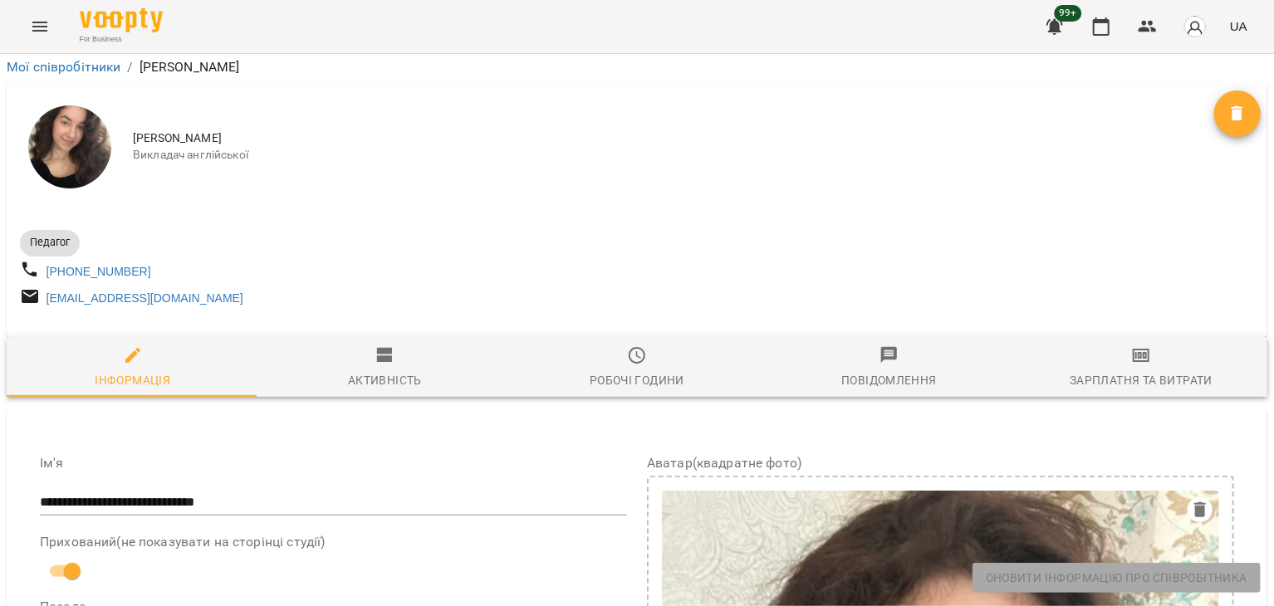
scroll to position [1269, 0]
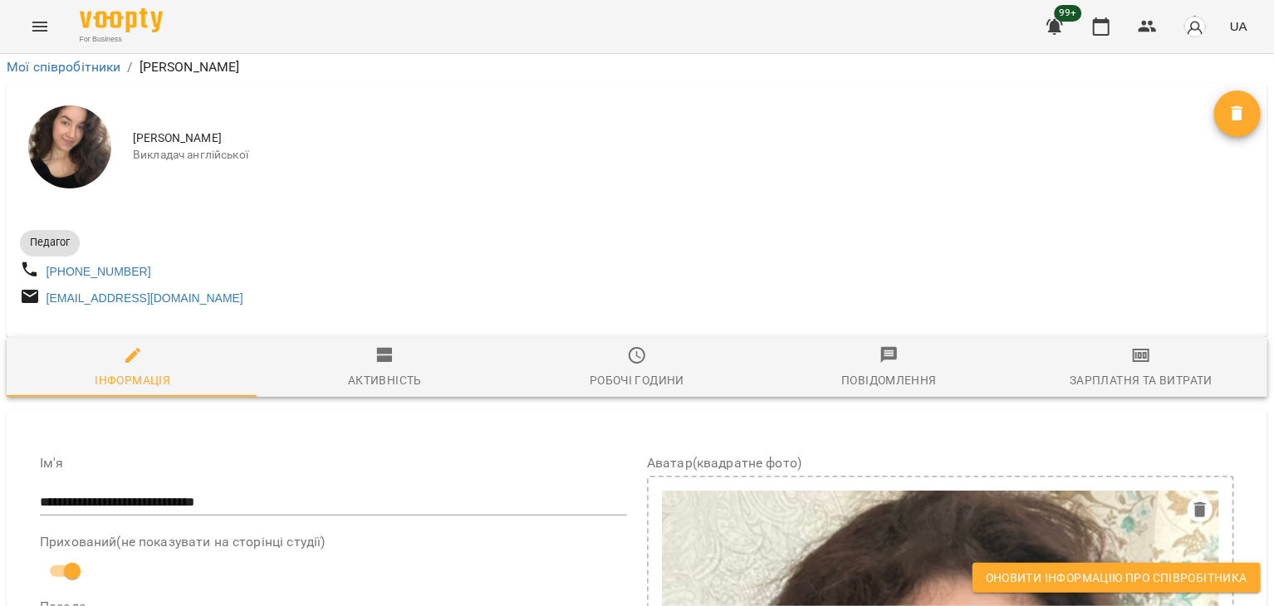
click at [1073, 589] on button "Оновити інформацію про співробітника" at bounding box center [1117, 578] width 288 height 30
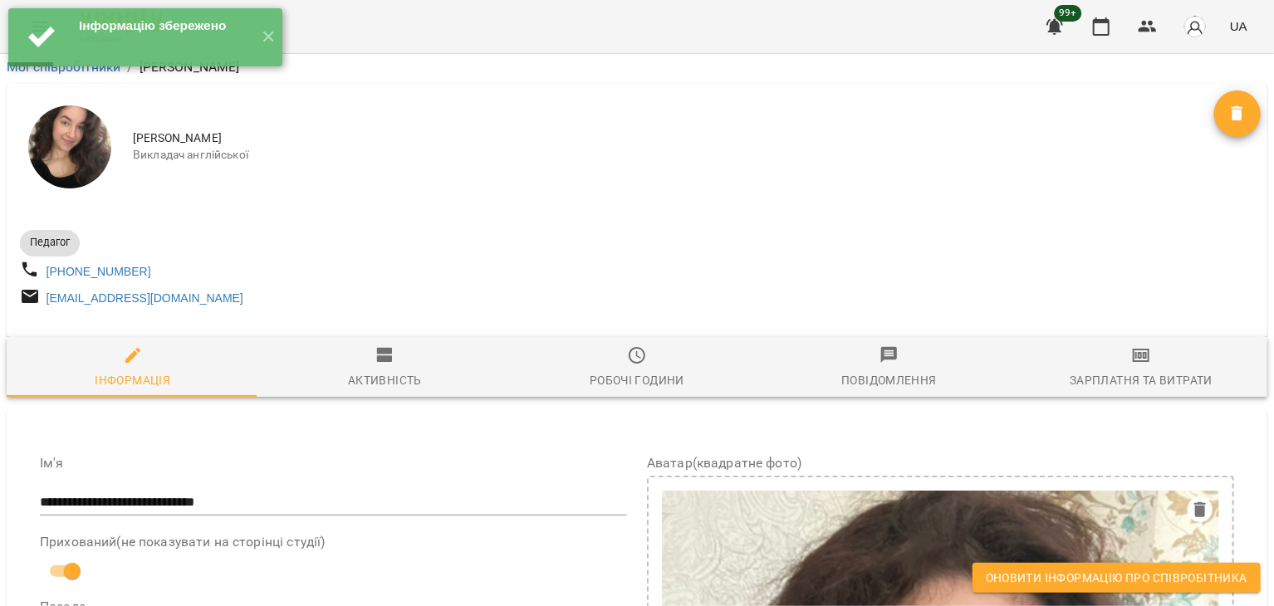
click at [1036, 576] on span "Оновити інформацію про співробітника" at bounding box center [1117, 578] width 262 height 20
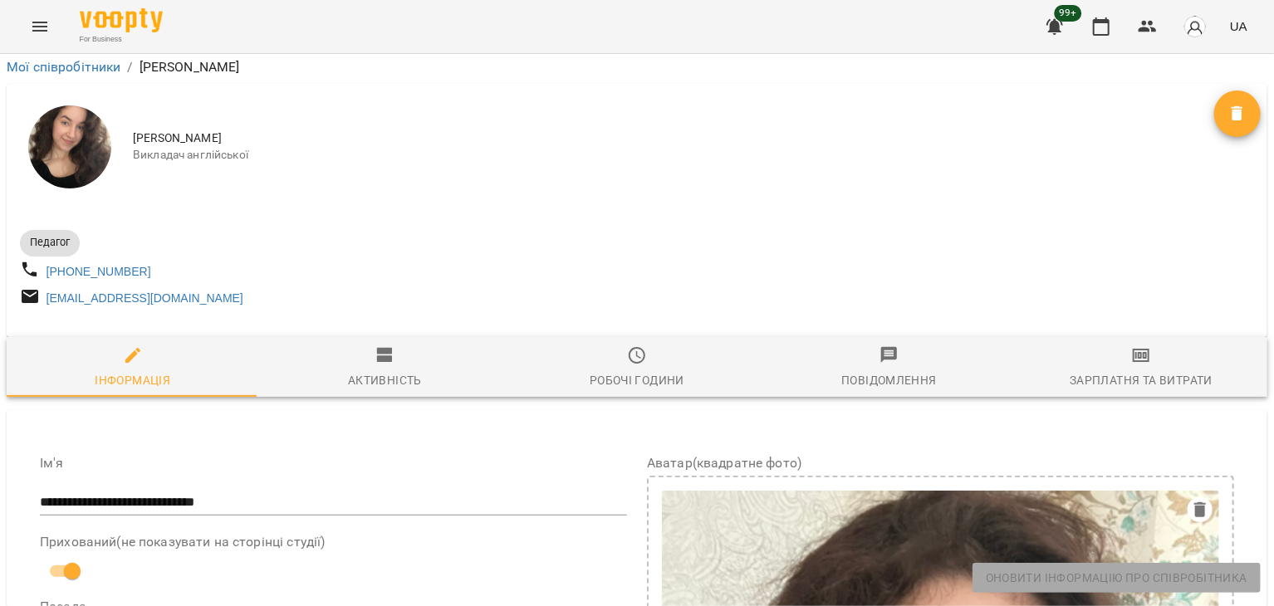
click at [49, 24] on icon "Menu" at bounding box center [40, 27] width 20 height 20
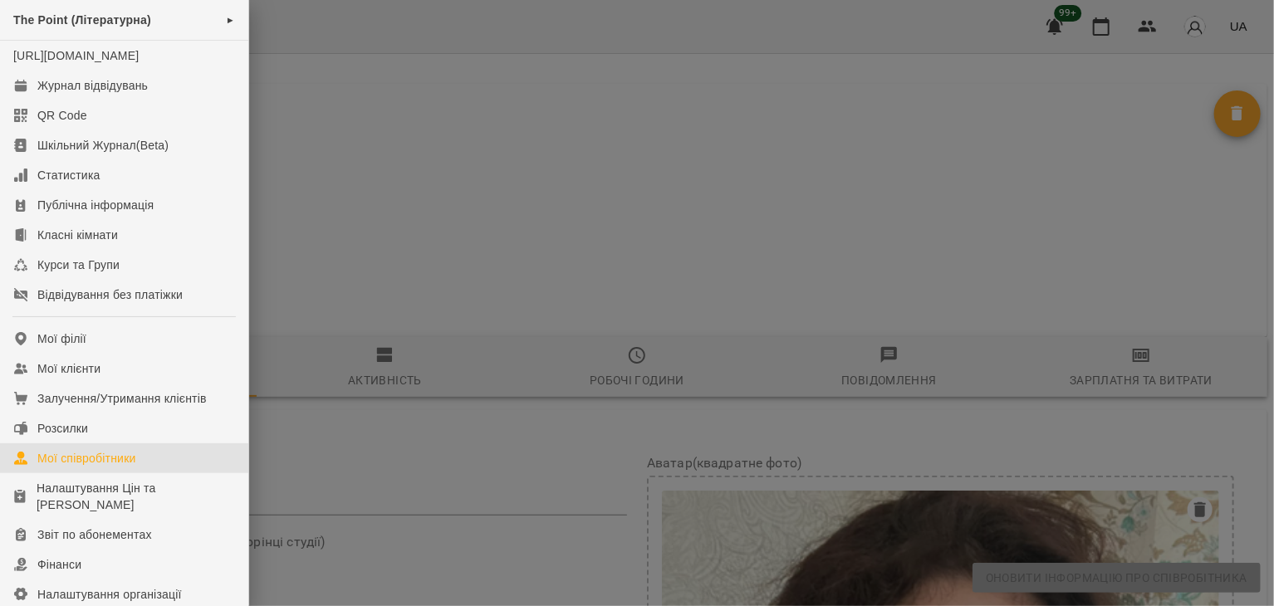
click at [164, 474] on link "Мої співробітники" at bounding box center [124, 459] width 248 height 30
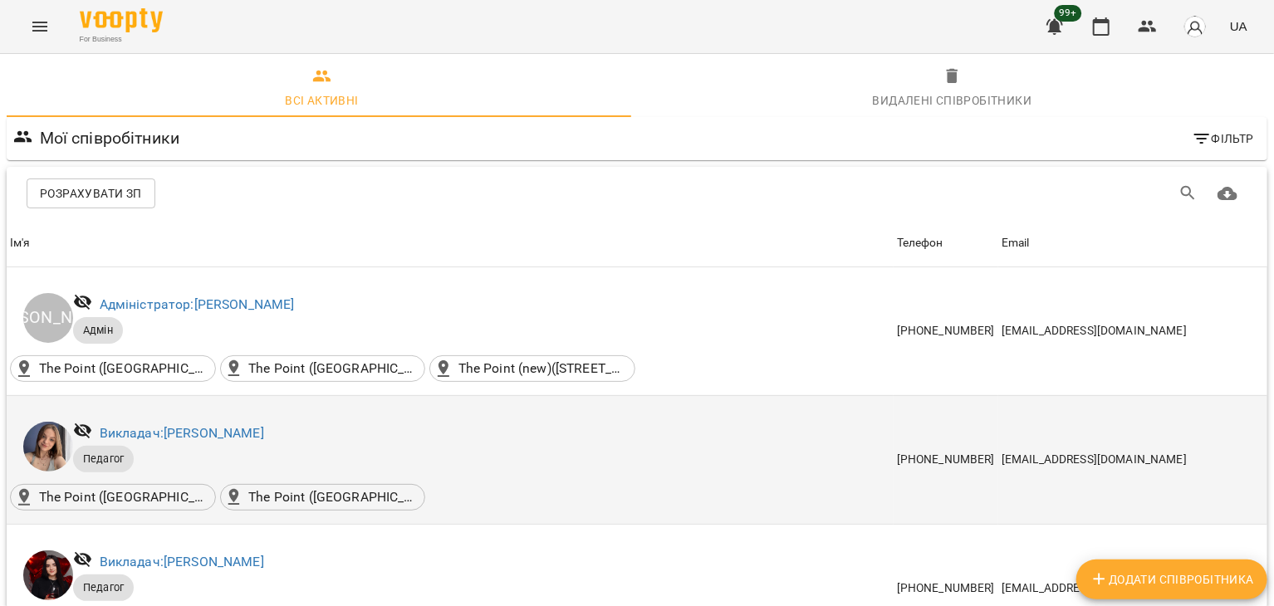
scroll to position [935, 0]
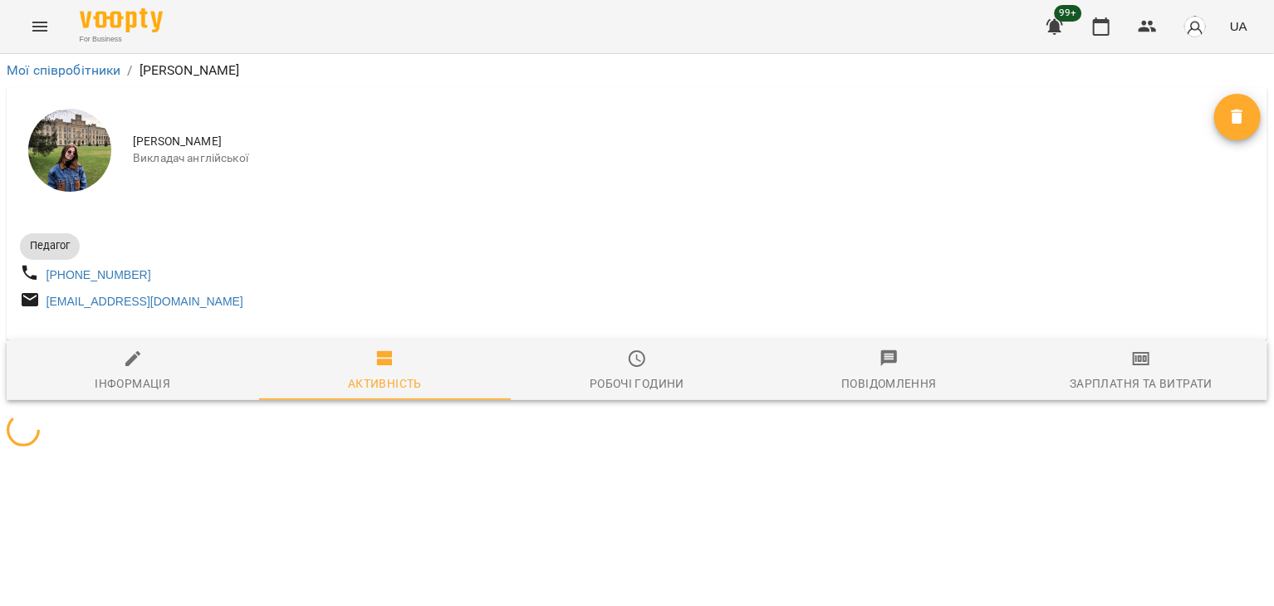
click at [129, 394] on div "Інформація" at bounding box center [133, 384] width 76 height 20
select select "**"
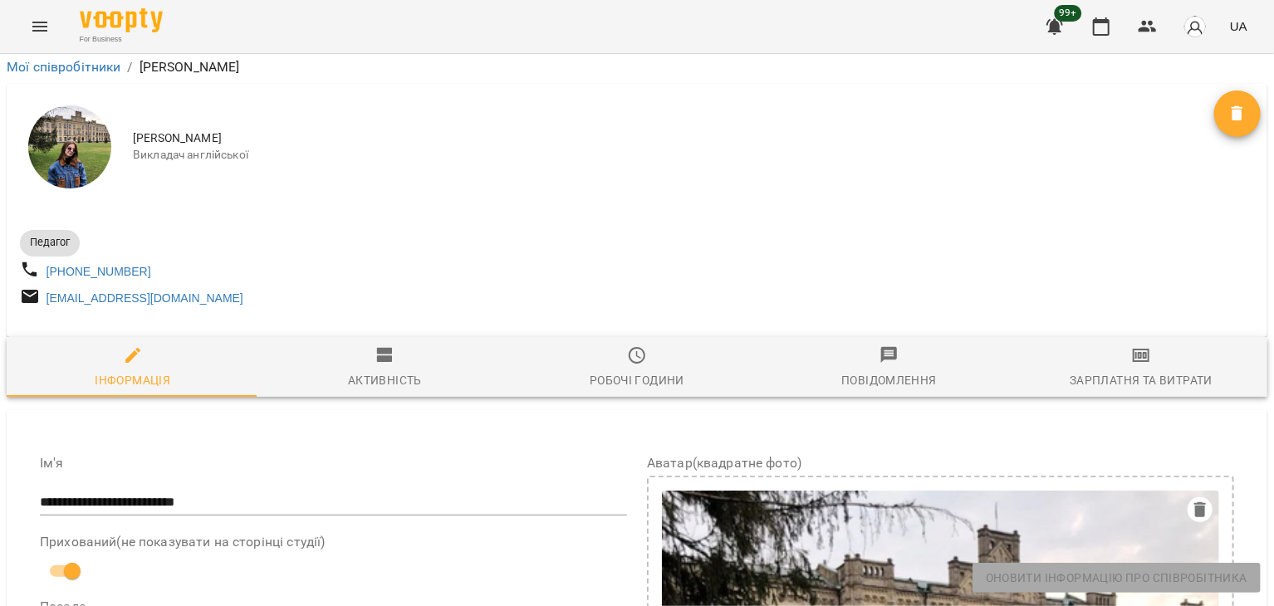
scroll to position [1255, 0]
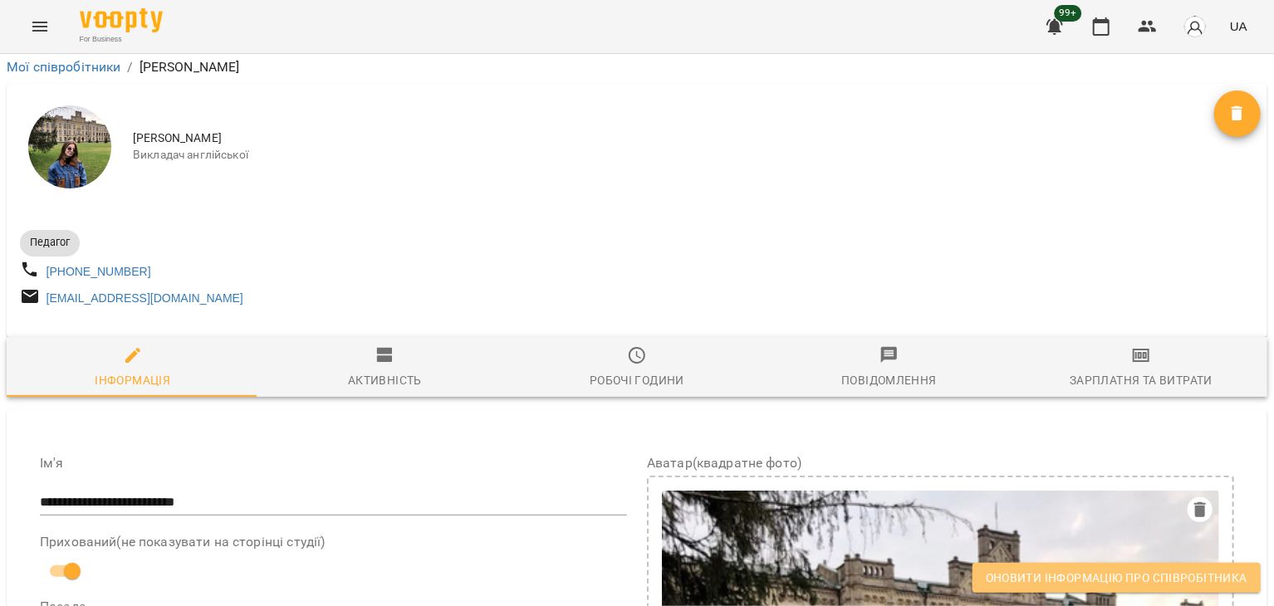
click at [1047, 575] on span "Оновити інформацію про співробітника" at bounding box center [1117, 578] width 262 height 20
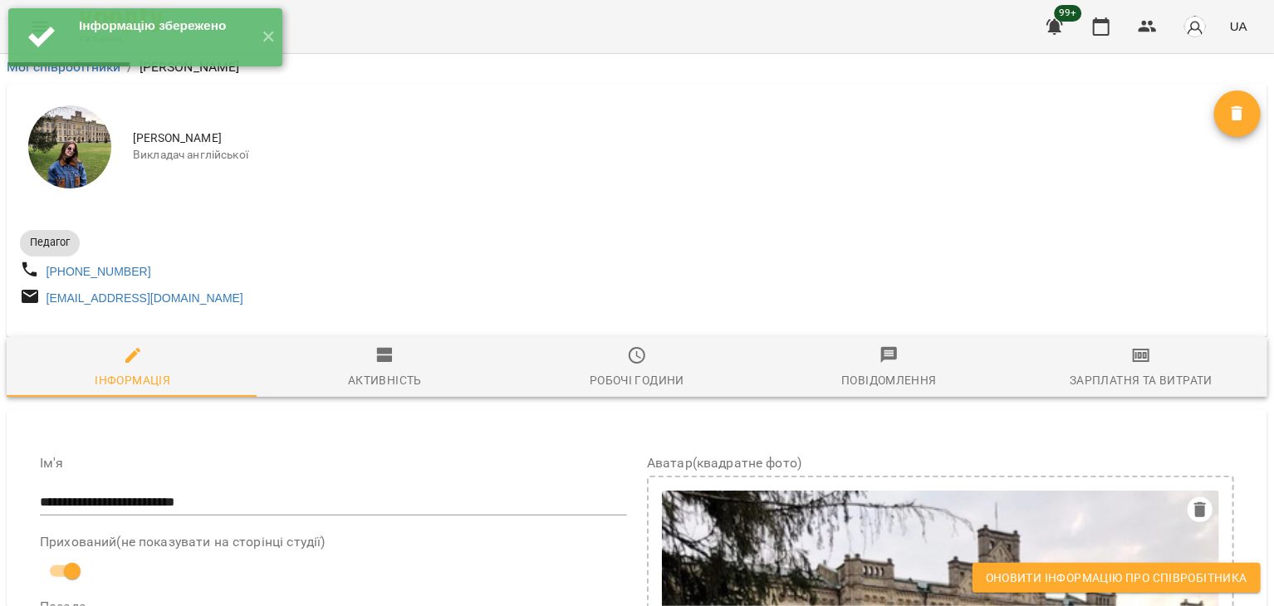
click at [996, 574] on span "Оновити інформацію про співробітника" at bounding box center [1117, 578] width 262 height 20
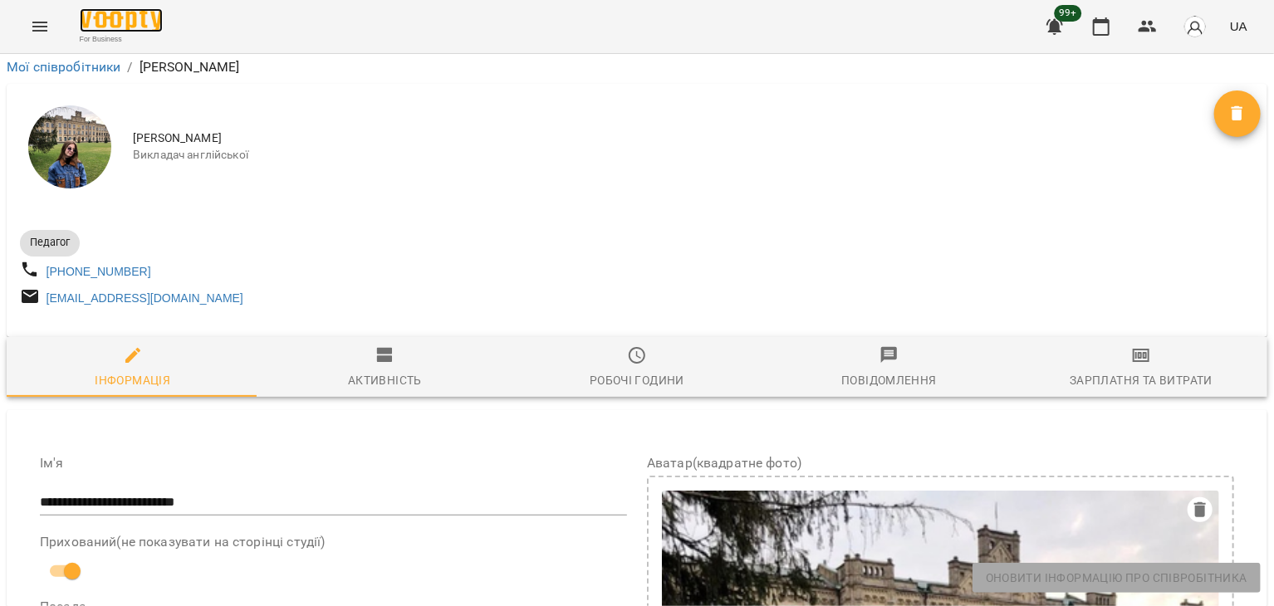
click at [150, 21] on img at bounding box center [121, 20] width 83 height 24
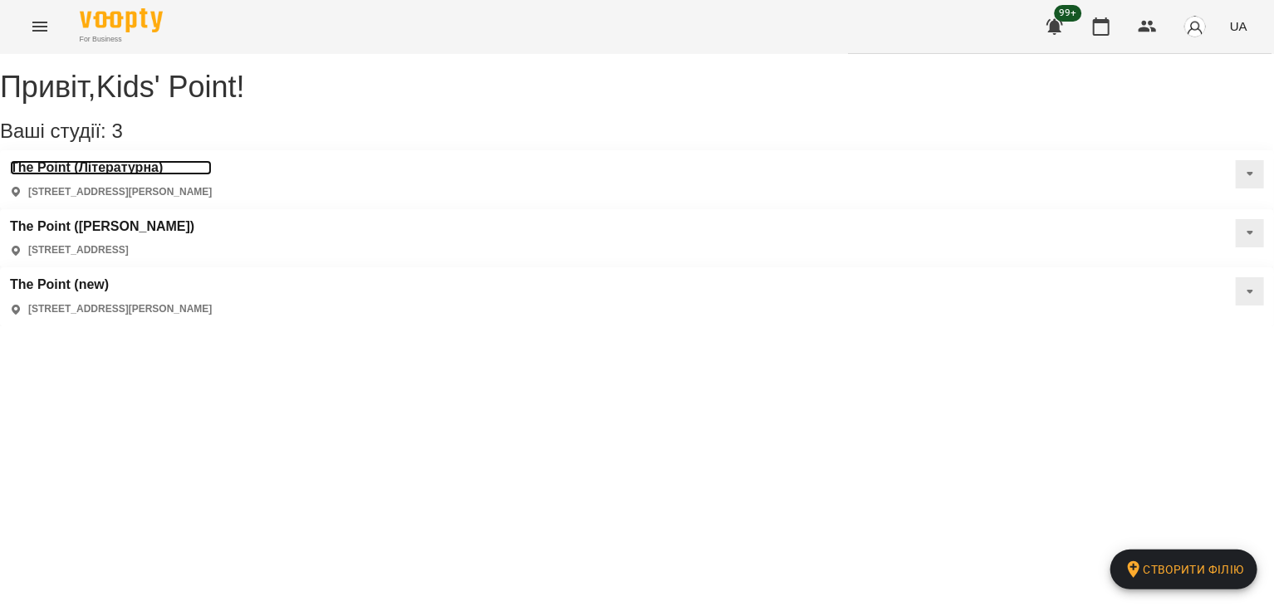
click at [164, 175] on h3 "The Point (Літературна)" at bounding box center [111, 167] width 202 height 15
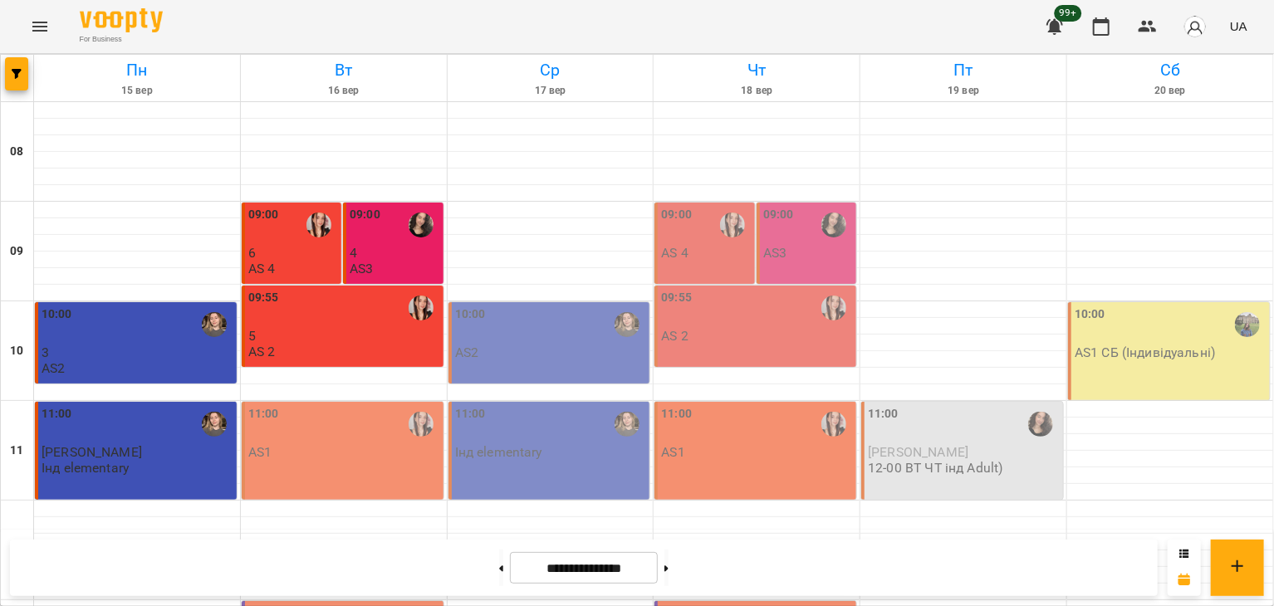
click at [356, 459] on div "11:00 AS1" at bounding box center [344, 432] width 192 height 55
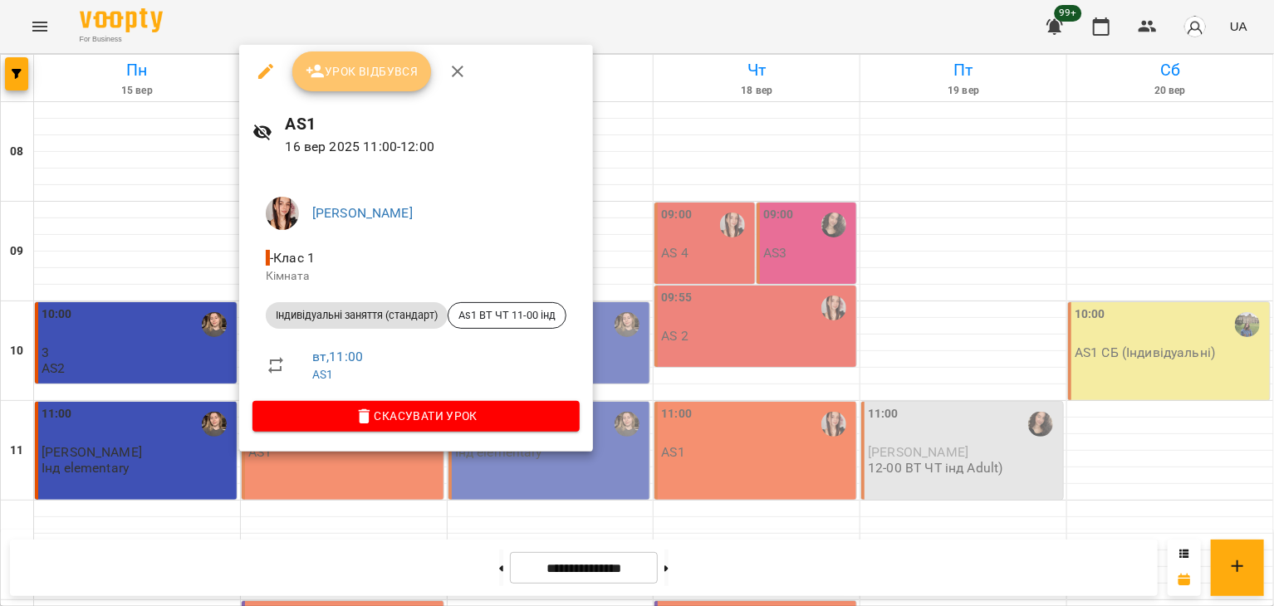
click at [396, 75] on span "Урок відбувся" at bounding box center [362, 71] width 113 height 20
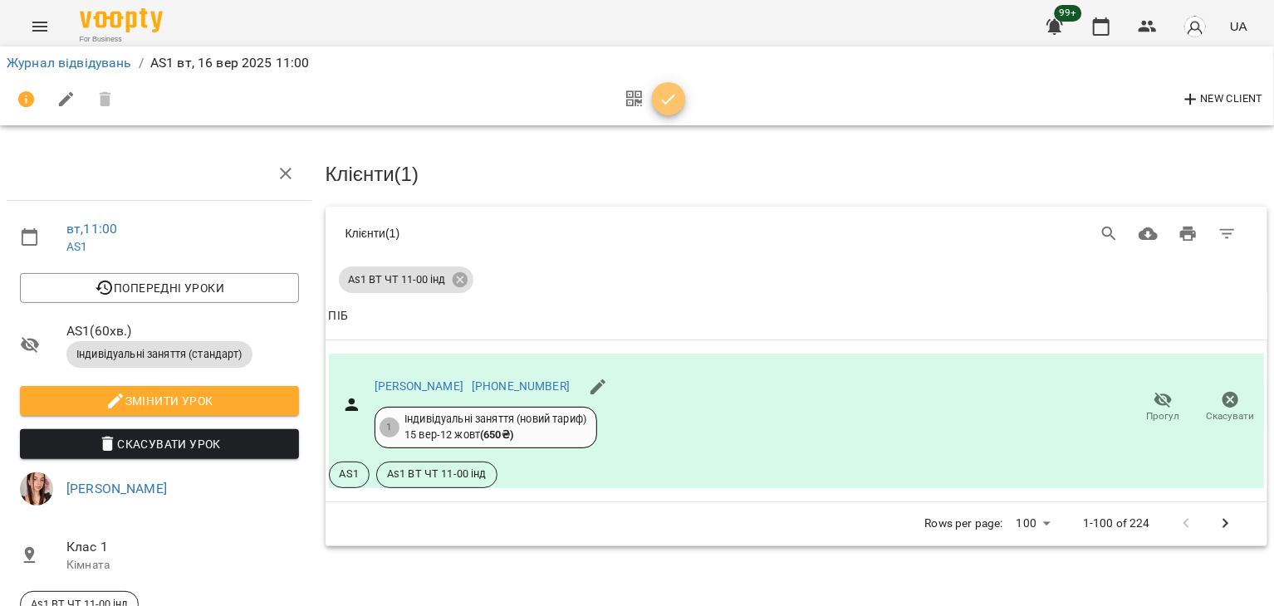
click at [674, 103] on icon "button" at bounding box center [669, 100] width 20 height 20
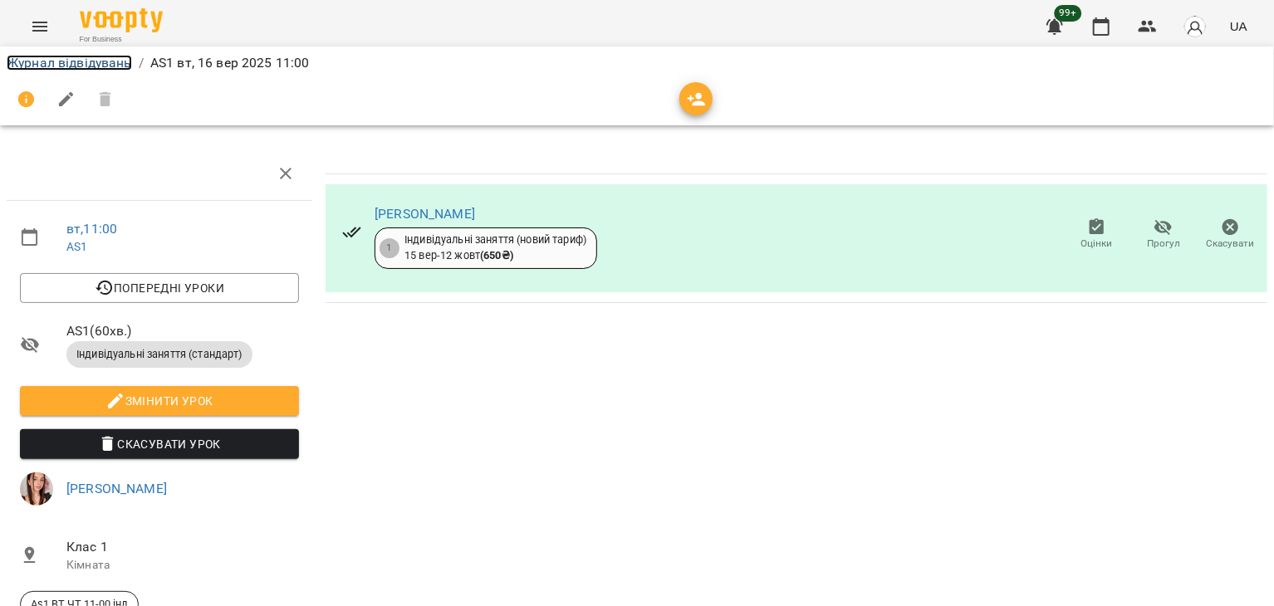
click at [112, 62] on link "Журнал відвідувань" at bounding box center [69, 63] width 125 height 16
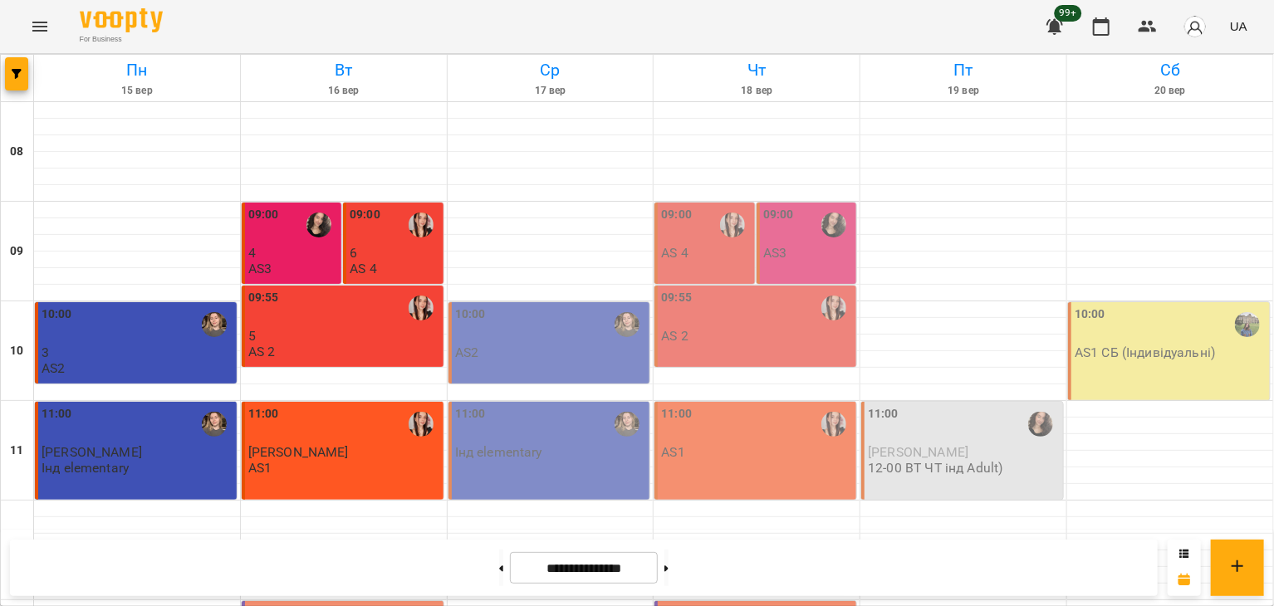
scroll to position [306, 0]
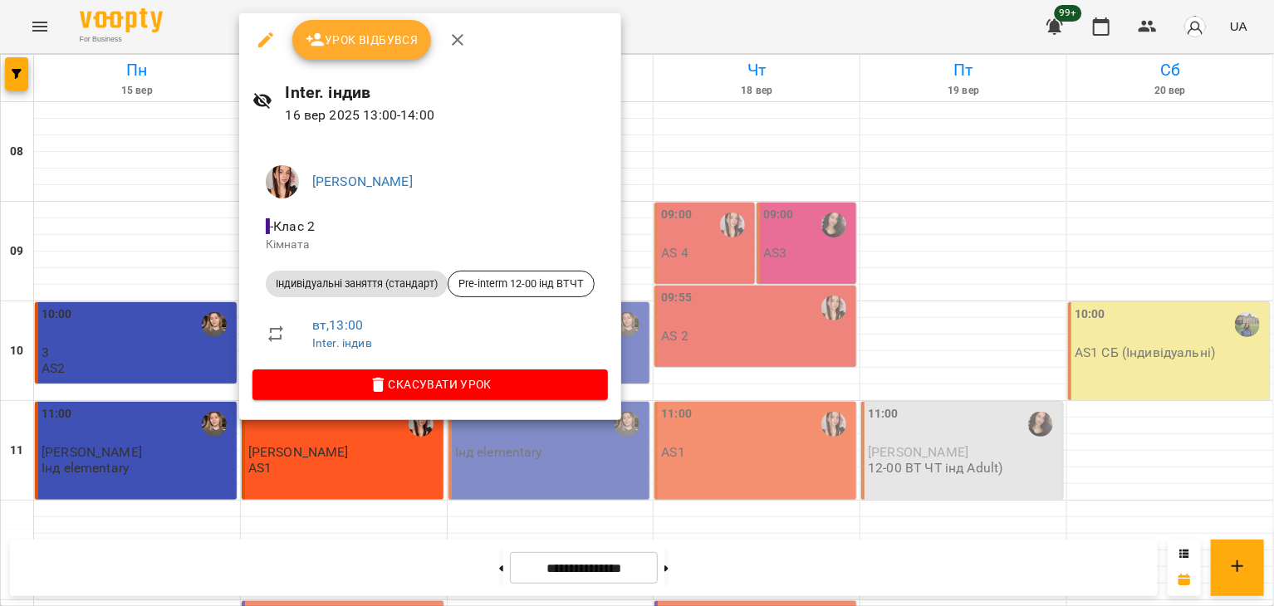
click at [385, 47] on span "Урок відбувся" at bounding box center [362, 40] width 113 height 20
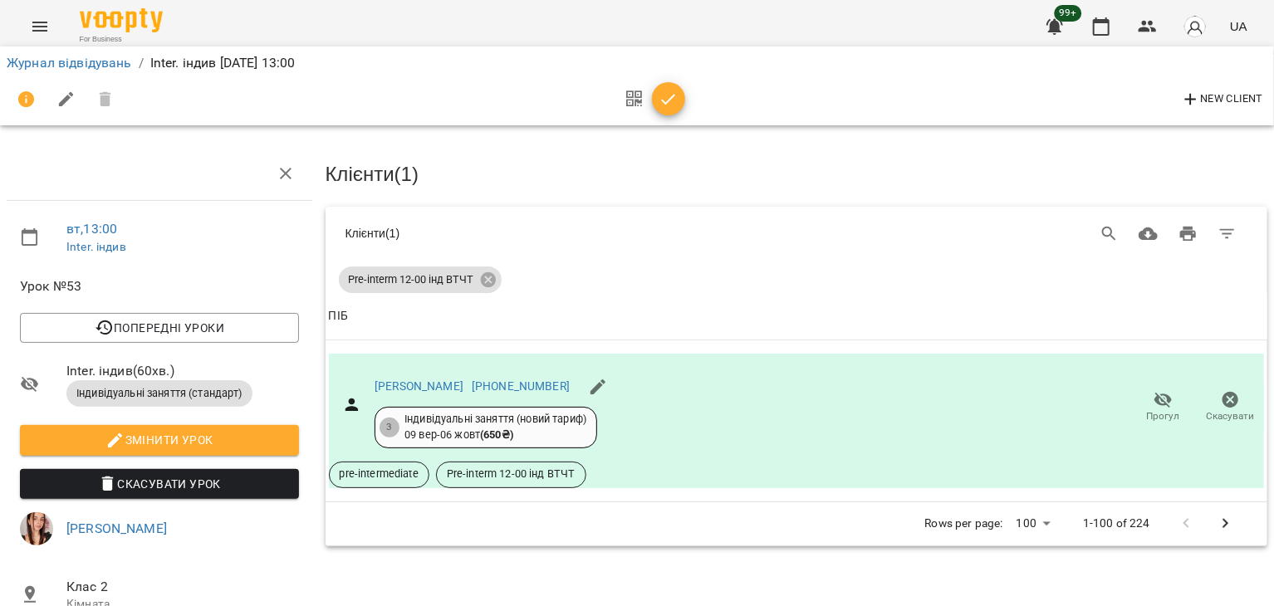
click at [670, 98] on icon "button" at bounding box center [669, 99] width 14 height 11
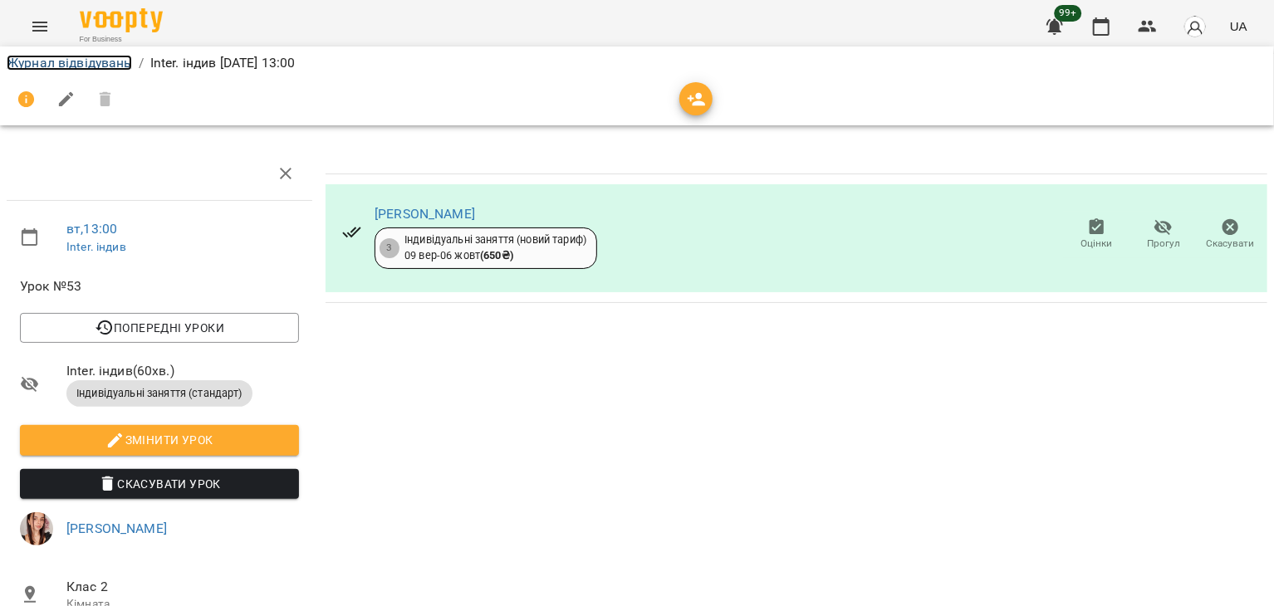
click at [115, 61] on link "Журнал відвідувань" at bounding box center [69, 63] width 125 height 16
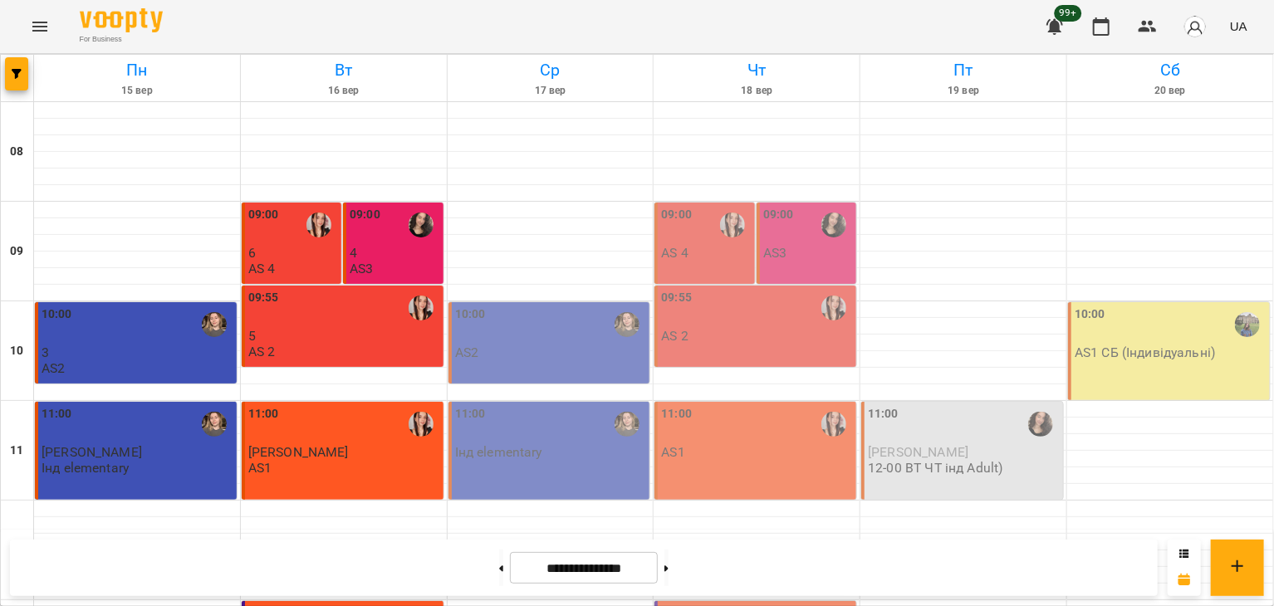
scroll to position [322, 0]
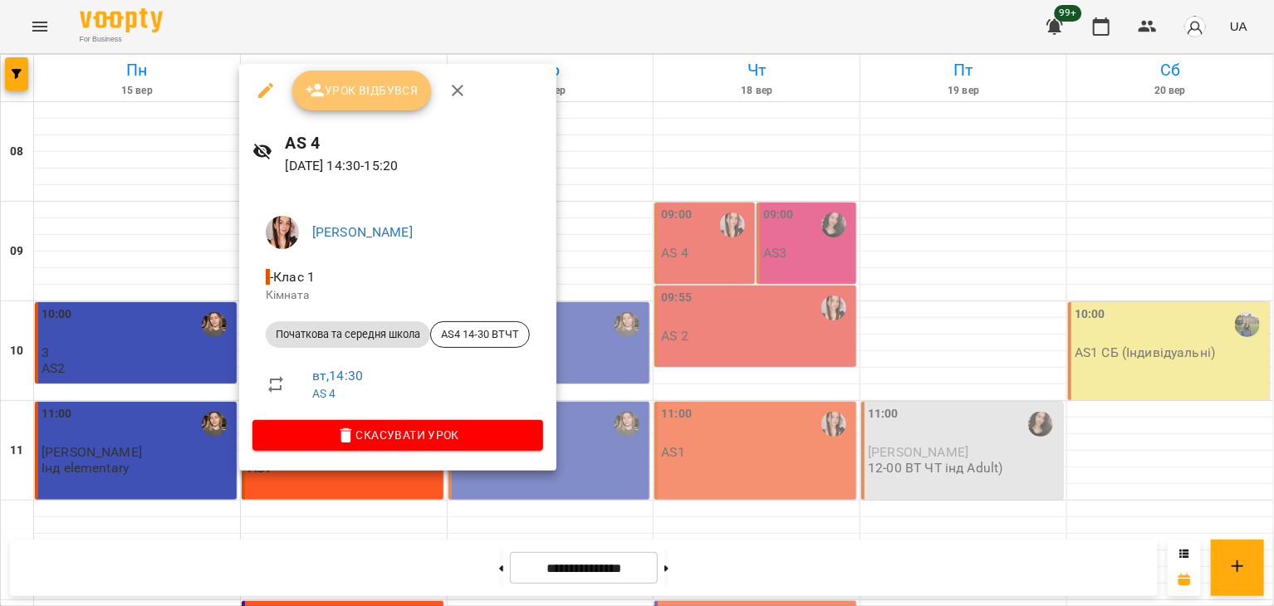
click at [378, 86] on span "Урок відбувся" at bounding box center [362, 91] width 113 height 20
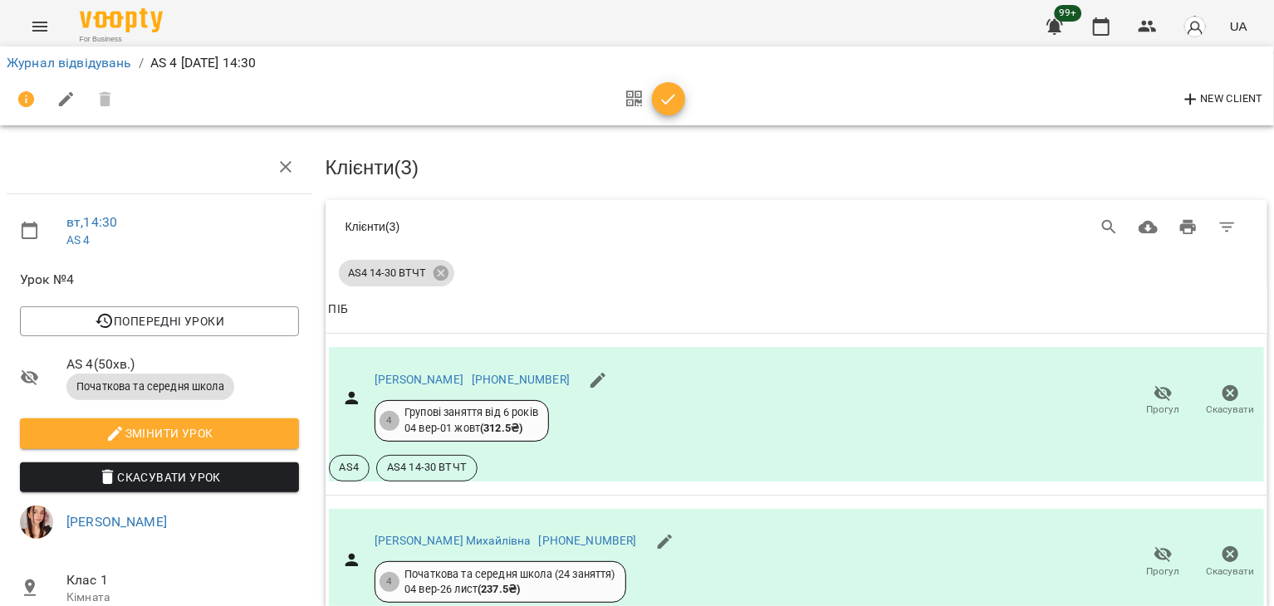
scroll to position [252, 0]
